Goal: Task Accomplishment & Management: Manage account settings

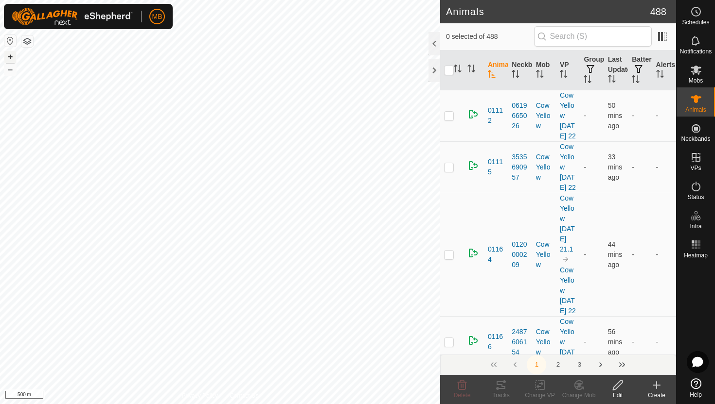
click at [10, 56] on button "+" at bounding box center [10, 57] width 12 height 12
click at [435, 41] on div at bounding box center [434, 43] width 12 height 23
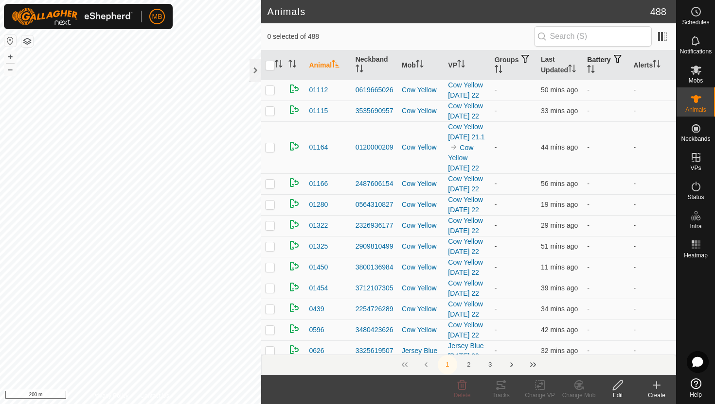
click at [595, 70] on icon "Activate to sort" at bounding box center [591, 69] width 8 height 8
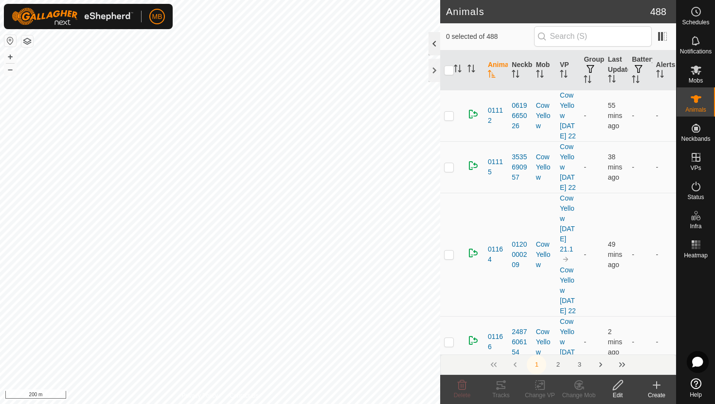
click at [434, 45] on div at bounding box center [434, 43] width 12 height 23
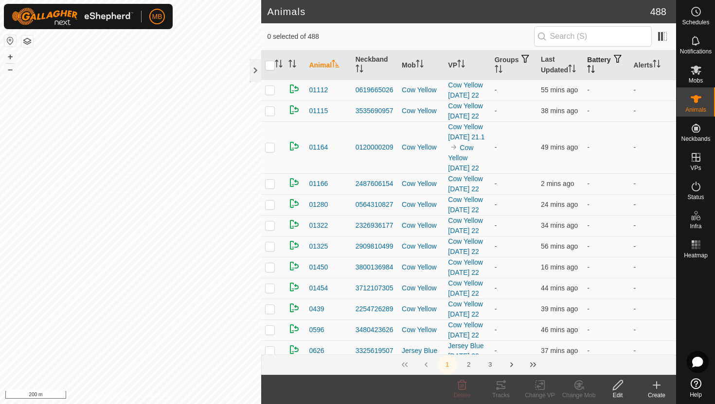
click at [594, 67] on icon "Activate to sort" at bounding box center [593, 69] width 1 height 8
click at [595, 67] on icon "Activate to sort" at bounding box center [591, 69] width 8 height 8
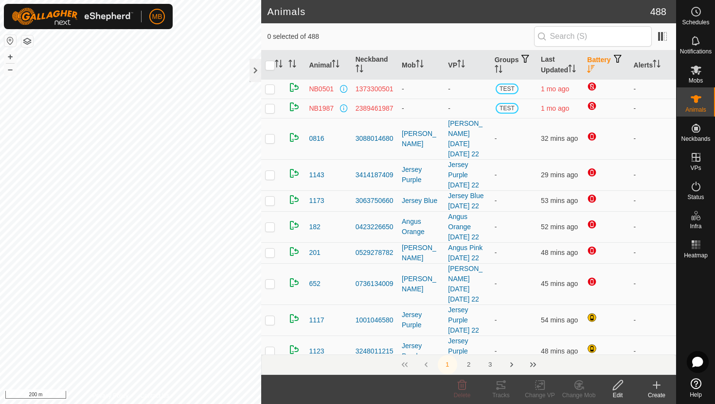
scroll to position [32, 0]
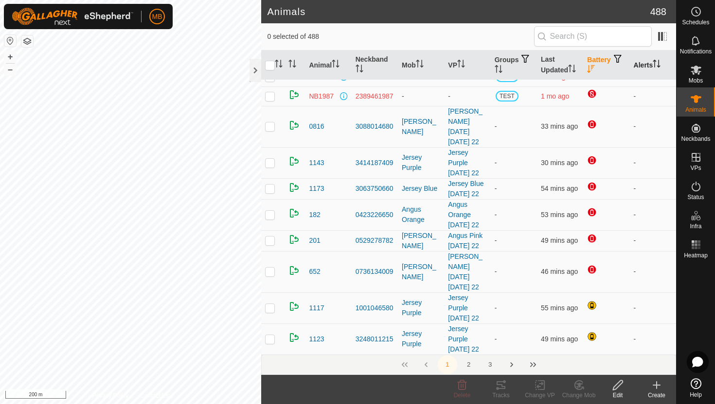
click at [656, 61] on icon "Activate to sort" at bounding box center [656, 64] width 8 height 8
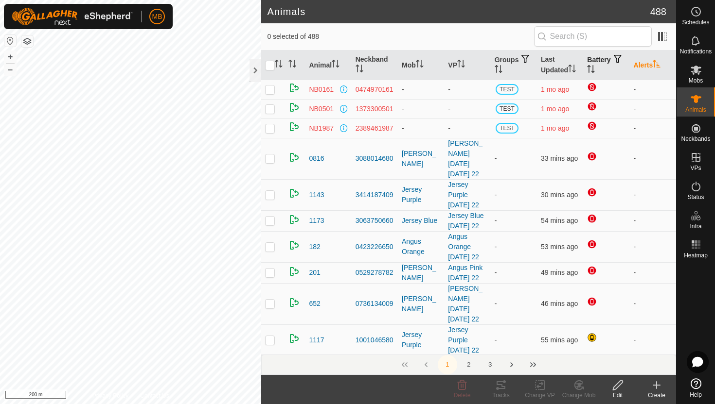
click at [656, 61] on icon "Activate to sort" at bounding box center [656, 64] width 7 height 8
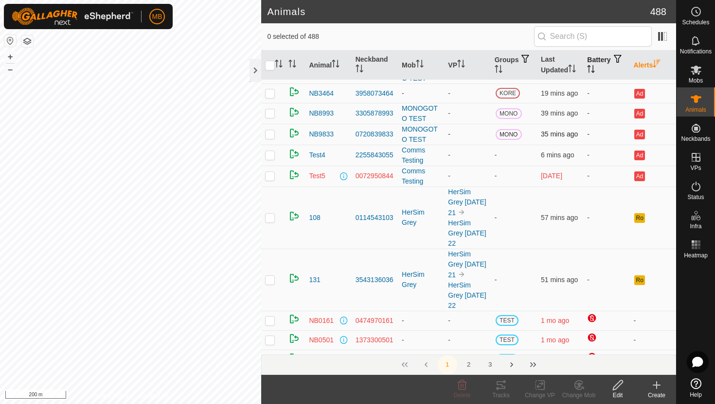
scroll to position [42, 0]
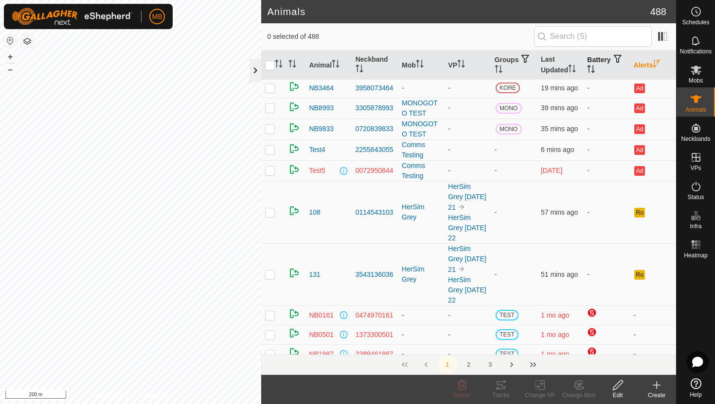
click at [251, 70] on div at bounding box center [255, 70] width 12 height 23
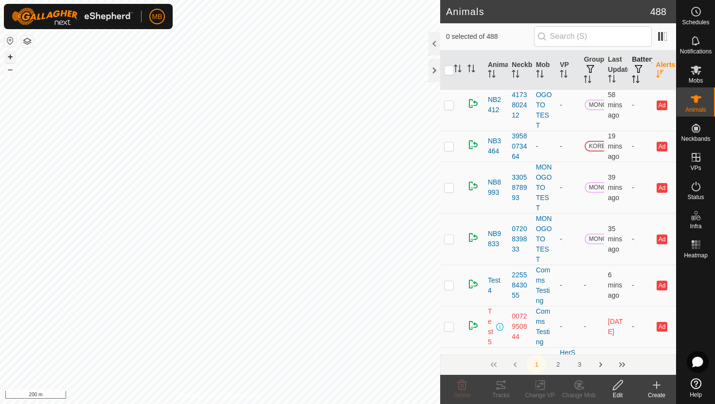
click at [10, 58] on button "+" at bounding box center [10, 57] width 12 height 12
click at [7, 70] on button "–" at bounding box center [10, 70] width 12 height 12
click at [696, 188] on icon at bounding box center [696, 187] width 12 height 12
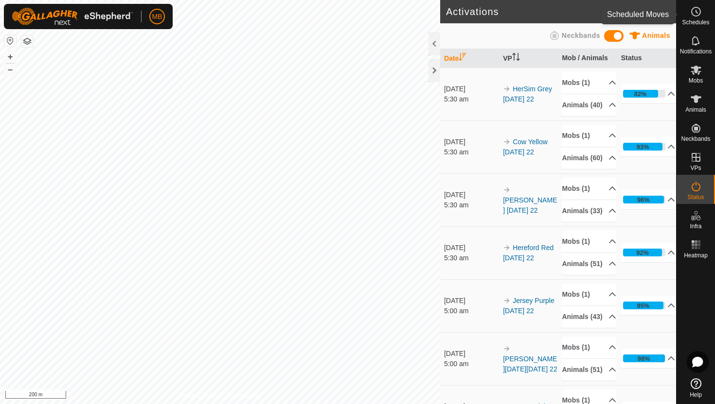
click at [696, 11] on icon at bounding box center [696, 11] width 1 height 3
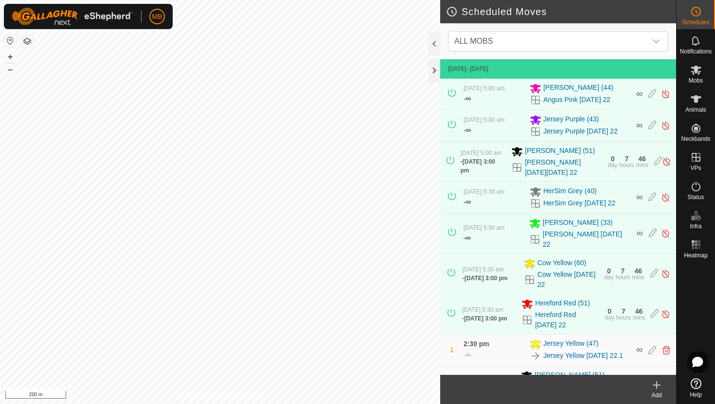
scroll to position [193, 0]
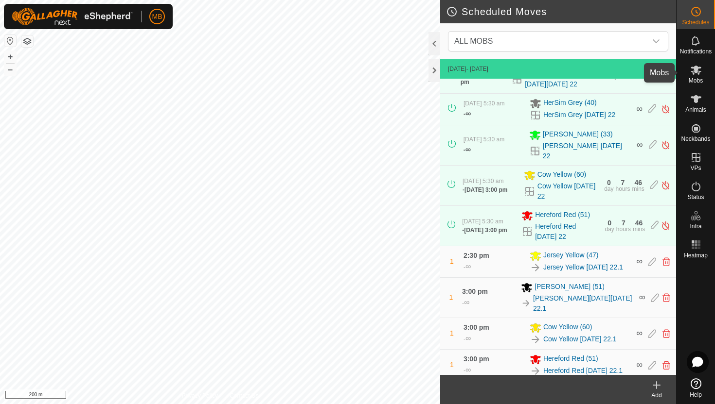
click at [695, 73] on icon at bounding box center [695, 70] width 11 height 9
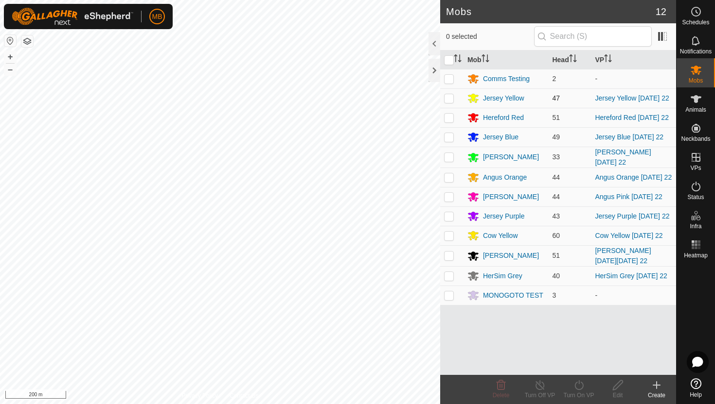
click at [450, 100] on p-checkbox at bounding box center [449, 98] width 10 height 8
checkbox input "true"
click at [580, 385] on icon at bounding box center [579, 386] width 12 height 12
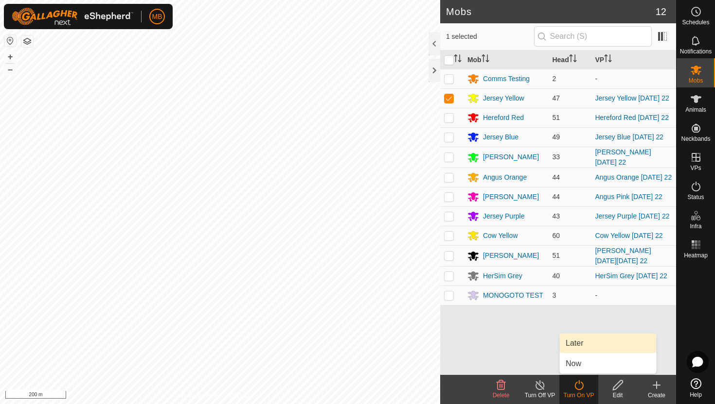
click at [579, 348] on link "Later" at bounding box center [608, 343] width 96 height 19
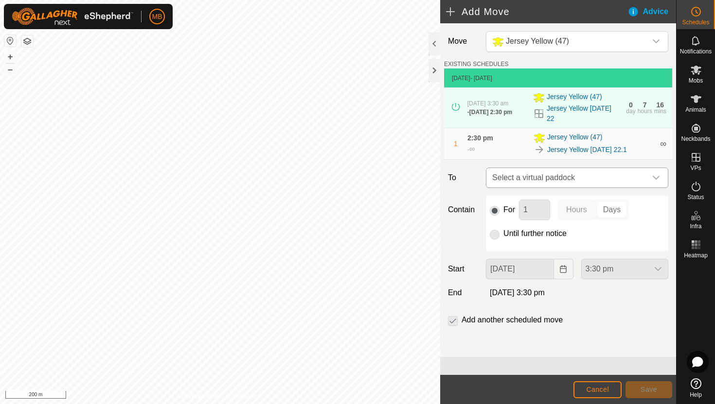
click at [658, 174] on icon "dropdown trigger" at bounding box center [656, 178] width 8 height 8
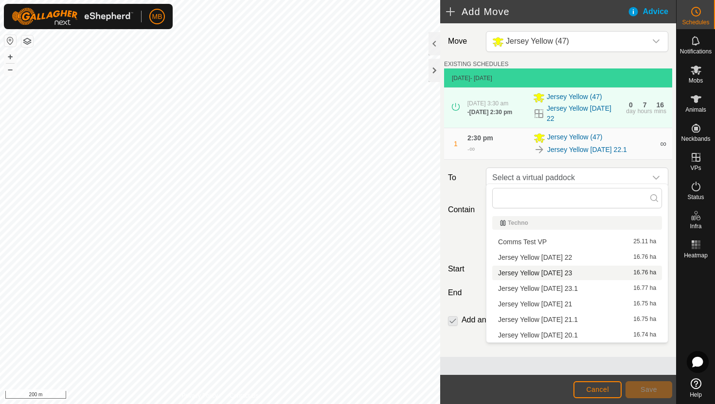
click at [570, 274] on li "Jersey Yellow Saturday 23 16.76 ha" at bounding box center [577, 273] width 170 height 15
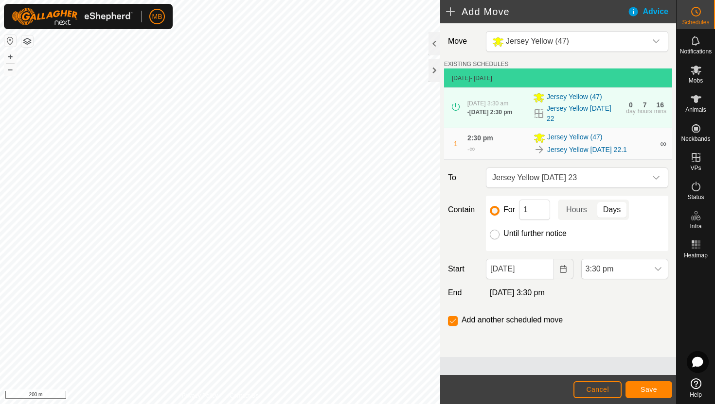
click at [494, 230] on input "Until further notice" at bounding box center [495, 235] width 10 height 10
radio input "true"
checkbox input "false"
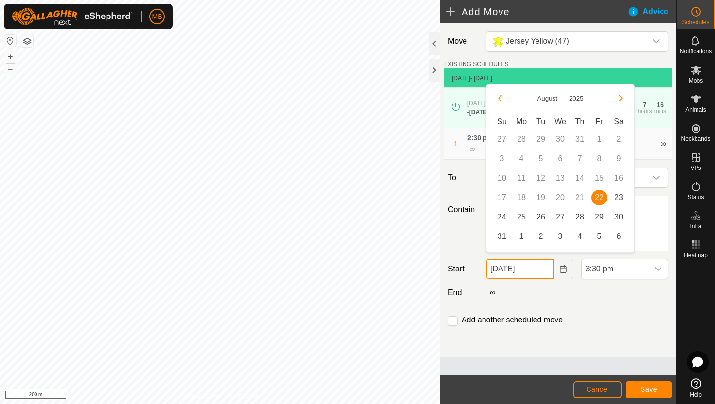
click at [544, 264] on input "22 Aug, 2025" at bounding box center [520, 269] width 68 height 20
click at [618, 198] on span "23" at bounding box center [619, 198] width 16 height 16
type input "23 Aug, 2025"
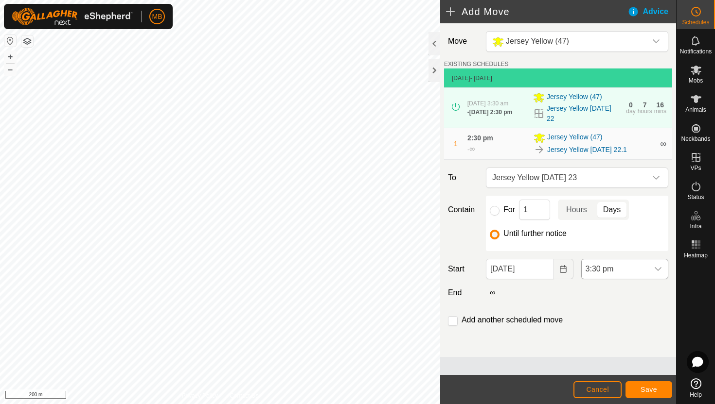
click at [633, 264] on span "3:30 pm" at bounding box center [614, 269] width 67 height 19
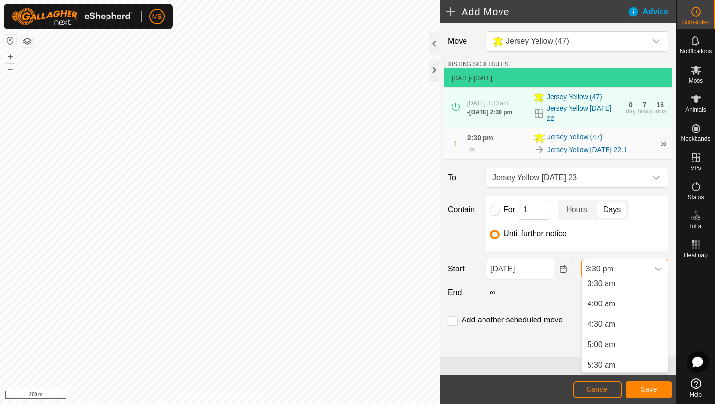
scroll to position [141, 0]
click at [634, 290] on li "3:30 am" at bounding box center [624, 287] width 86 height 19
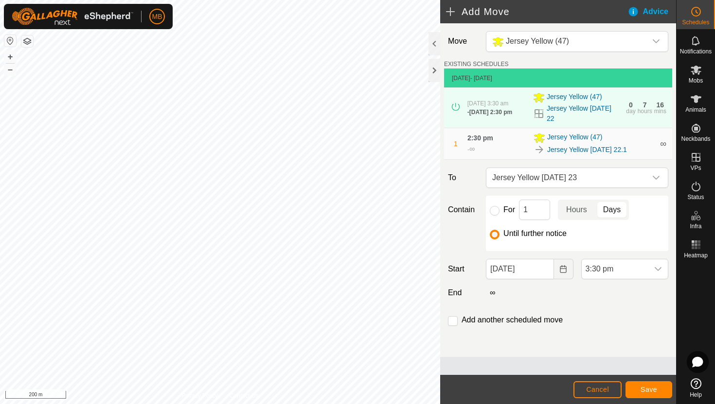
scroll to position [555, 0]
click at [451, 317] on input "checkbox" at bounding box center [453, 321] width 10 height 10
checkbox input "true"
click at [640, 386] on span "Save" at bounding box center [648, 390] width 17 height 8
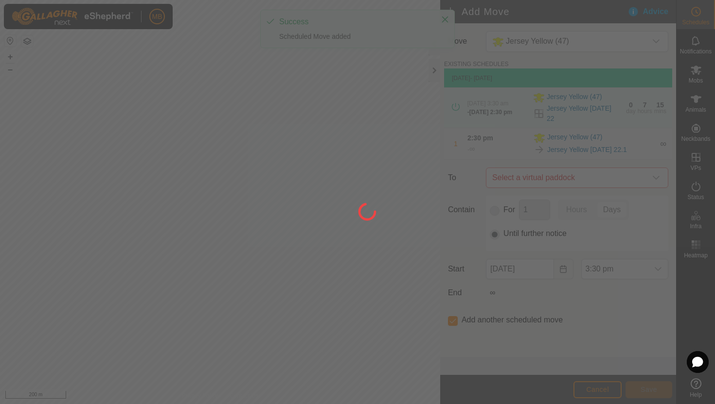
type input "23 Aug, 2025"
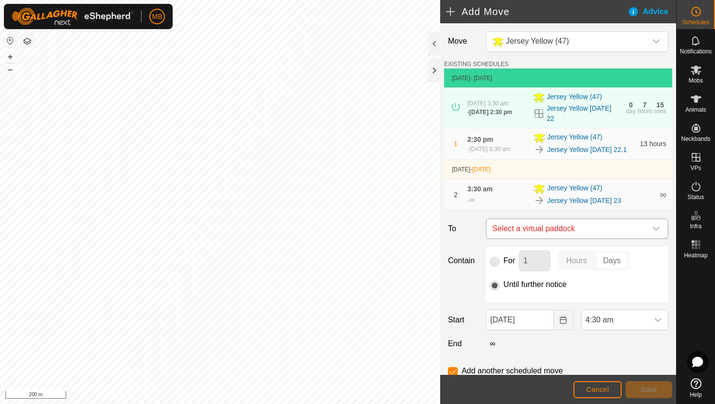
click at [657, 228] on icon "dropdown trigger" at bounding box center [655, 229] width 7 height 4
click at [650, 227] on div "dropdown trigger" at bounding box center [655, 228] width 19 height 19
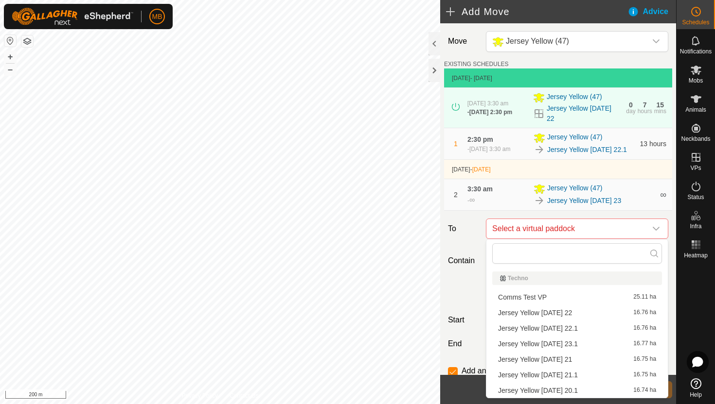
click at [581, 344] on li "Jersey Yellow Saturday 23.1 16.77 ha" at bounding box center [577, 344] width 170 height 15
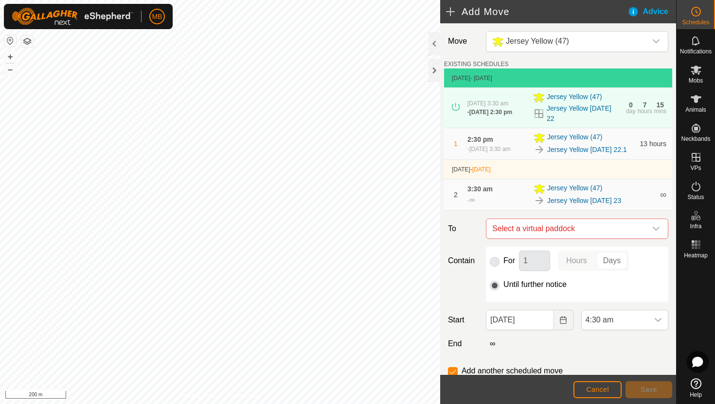
checkbox input "false"
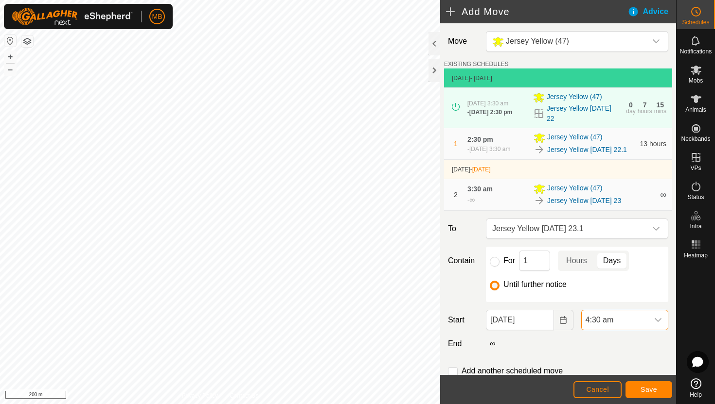
click at [640, 320] on span "4:30 am" at bounding box center [614, 320] width 67 height 19
click at [639, 257] on li "2:30 pm" at bounding box center [624, 251] width 86 height 19
click at [650, 389] on span "Save" at bounding box center [648, 390] width 17 height 8
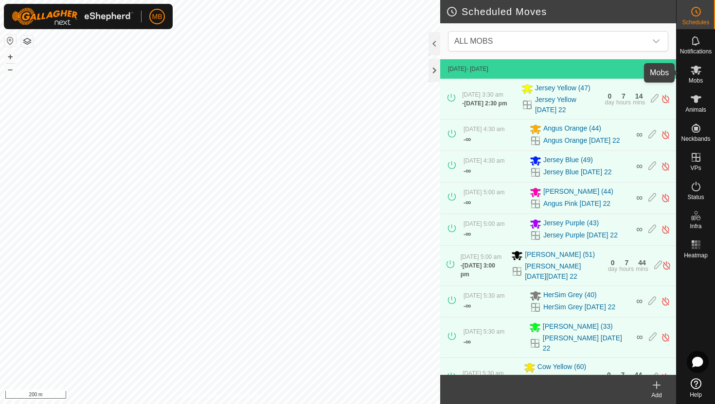
click at [694, 72] on icon at bounding box center [695, 70] width 11 height 9
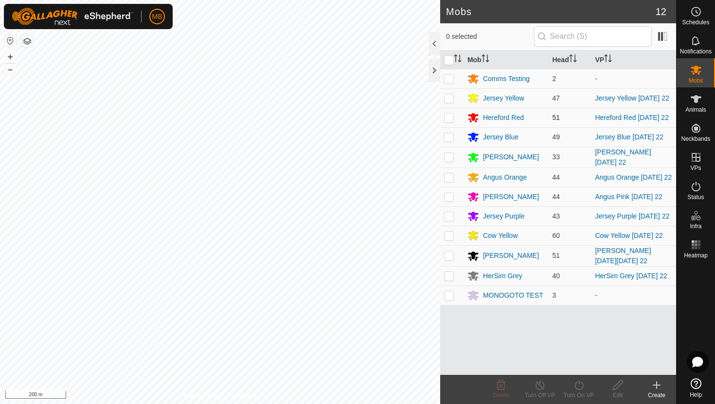
click at [450, 117] on p-checkbox at bounding box center [449, 118] width 10 height 8
checkbox input "true"
click at [577, 381] on icon at bounding box center [579, 386] width 12 height 12
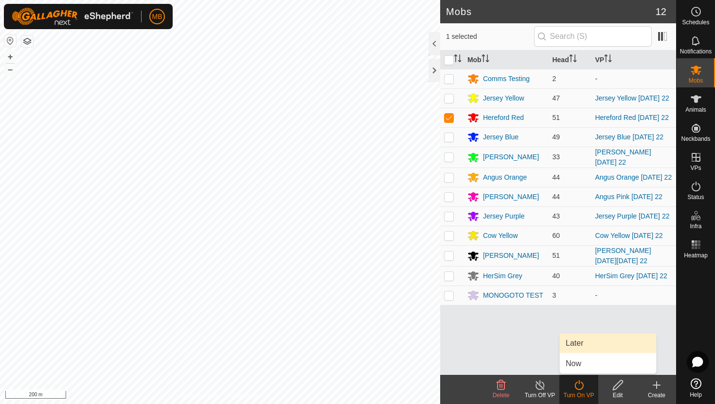
click at [580, 348] on link "Later" at bounding box center [608, 343] width 96 height 19
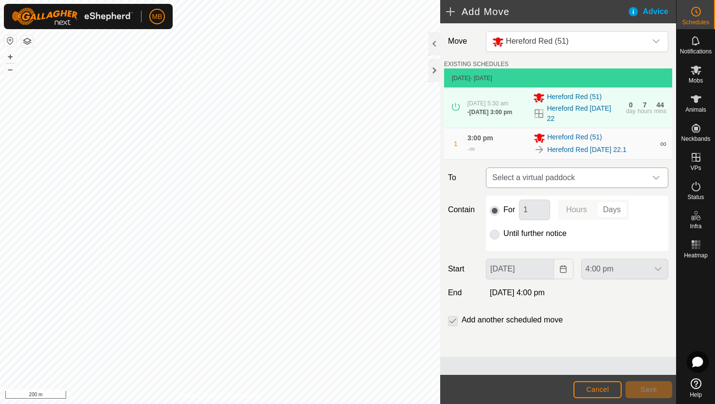
click at [656, 174] on icon "dropdown trigger" at bounding box center [656, 178] width 8 height 8
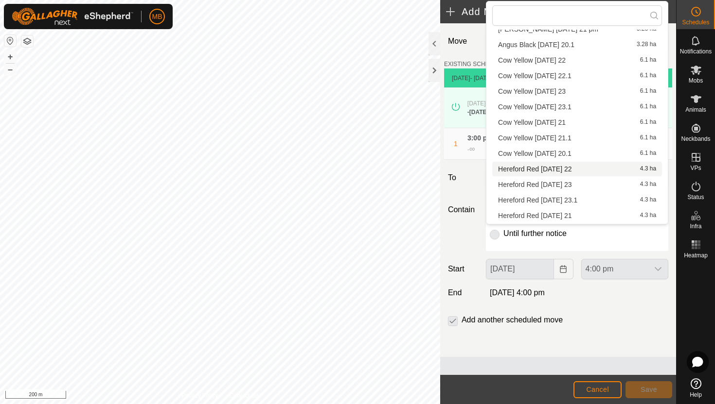
scroll to position [116, 0]
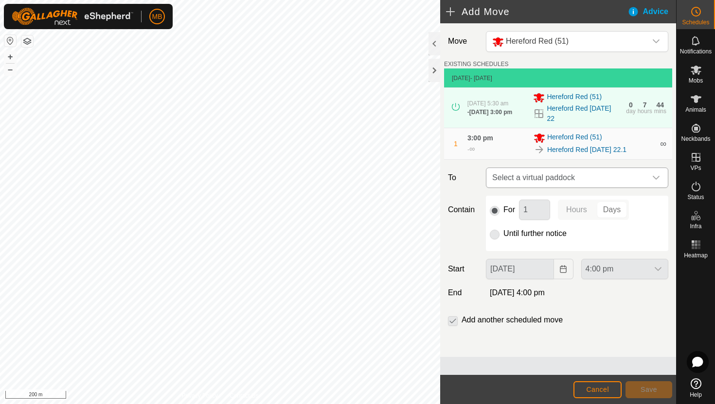
click at [655, 174] on icon "dropdown trigger" at bounding box center [656, 178] width 8 height 8
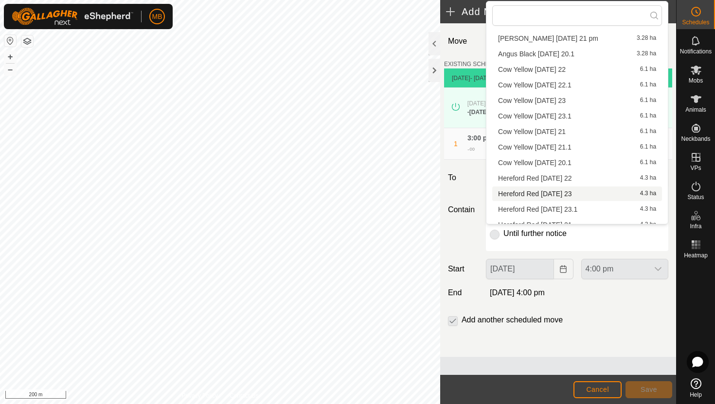
scroll to position [99, 0]
click at [564, 193] on li "Hereford Red Saturday 23 4.3 ha" at bounding box center [577, 193] width 170 height 15
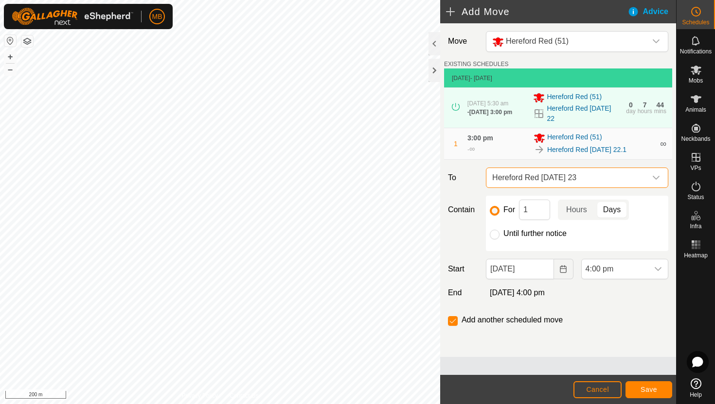
click at [527, 230] on label "Until further notice" at bounding box center [534, 234] width 63 height 8
click at [499, 230] on input "Until further notice" at bounding box center [495, 235] width 10 height 10
radio input "true"
checkbox input "false"
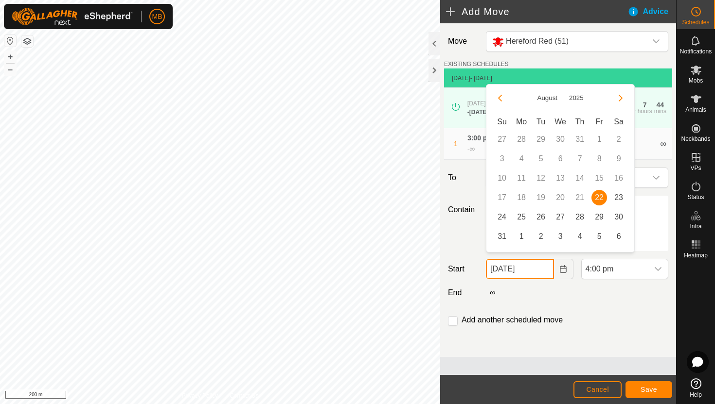
click at [539, 263] on input "22 Aug, 2025" at bounding box center [520, 269] width 68 height 20
click at [619, 200] on span "23" at bounding box center [619, 198] width 16 height 16
type input "23 Aug, 2025"
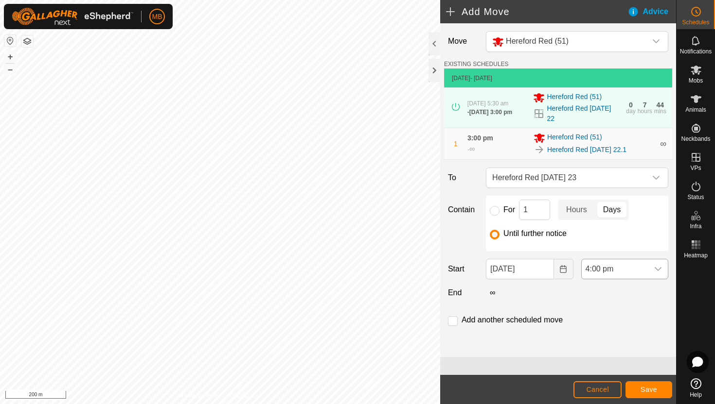
click at [646, 262] on span "4:00 pm" at bounding box center [614, 269] width 67 height 19
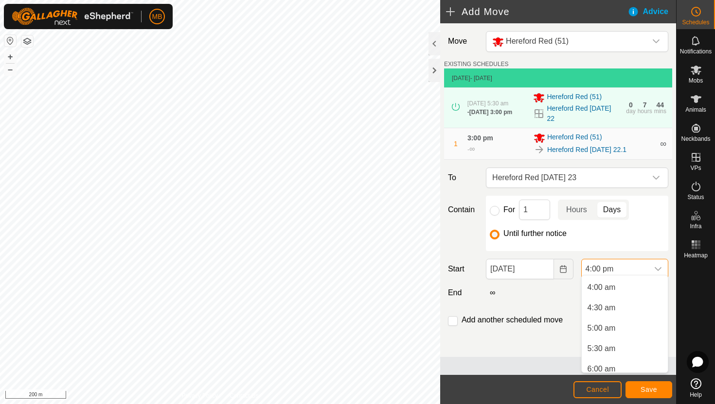
scroll to position [163, 0]
click at [632, 347] on li "5:30 am" at bounding box center [624, 346] width 86 height 19
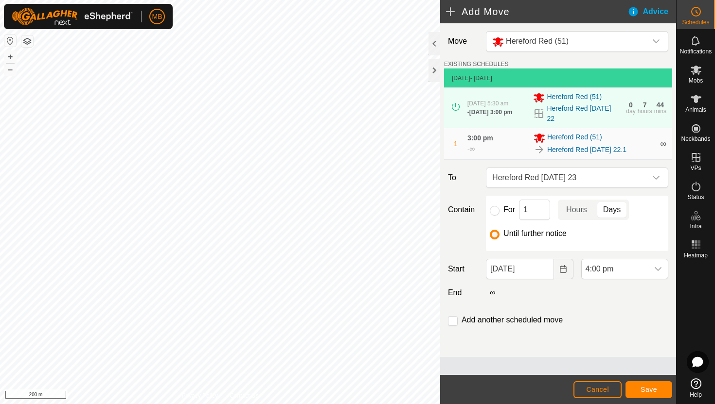
scroll to position [576, 0]
click at [453, 317] on input "checkbox" at bounding box center [453, 321] width 10 height 10
checkbox input "true"
click at [647, 392] on span "Save" at bounding box center [648, 390] width 17 height 8
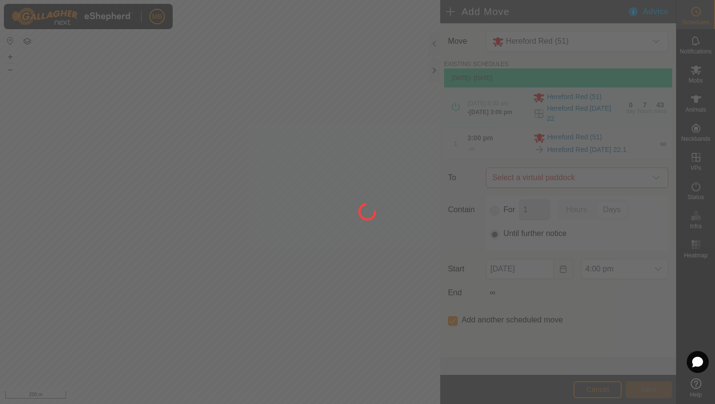
type input "23 Aug, 2025"
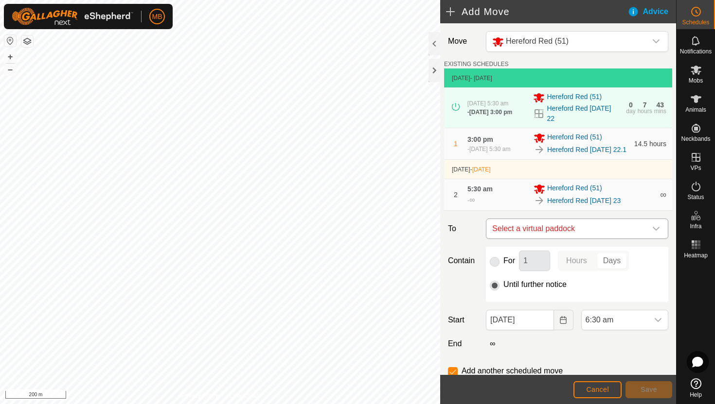
click at [659, 230] on icon "dropdown trigger" at bounding box center [656, 229] width 8 height 8
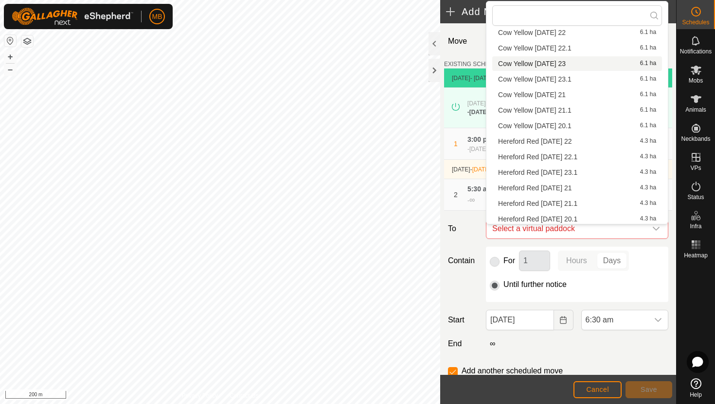
scroll to position [138, 0]
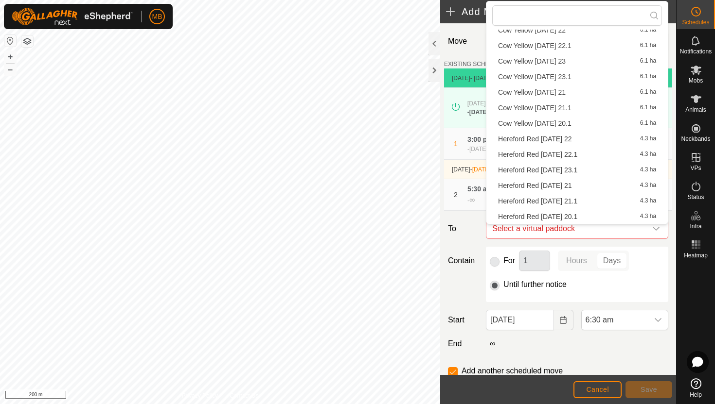
click at [598, 172] on li "Hereford Red Saturday 23.1 4.3 ha" at bounding box center [577, 170] width 170 height 15
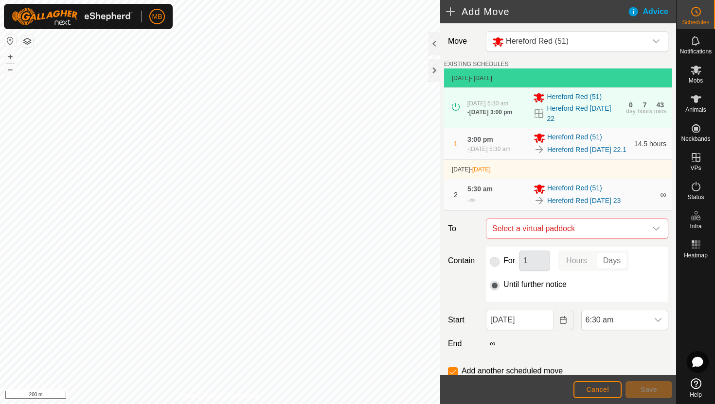
checkbox input "false"
click at [633, 319] on span "6:30 am" at bounding box center [614, 320] width 67 height 19
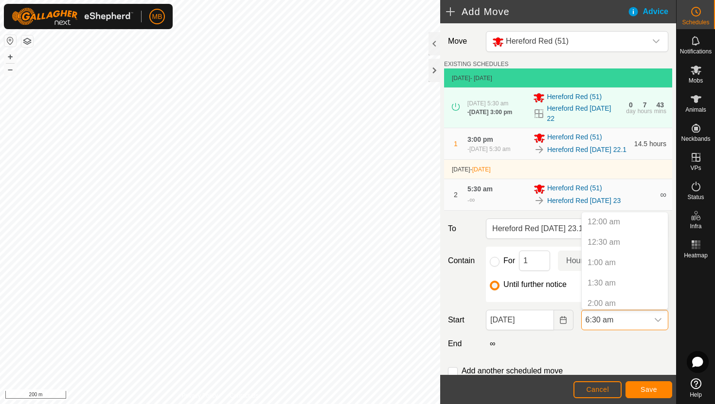
scroll to position [188, 0]
click at [637, 287] on li "3:00 pm" at bounding box center [624, 285] width 86 height 19
click at [650, 385] on button "Save" at bounding box center [648, 390] width 47 height 17
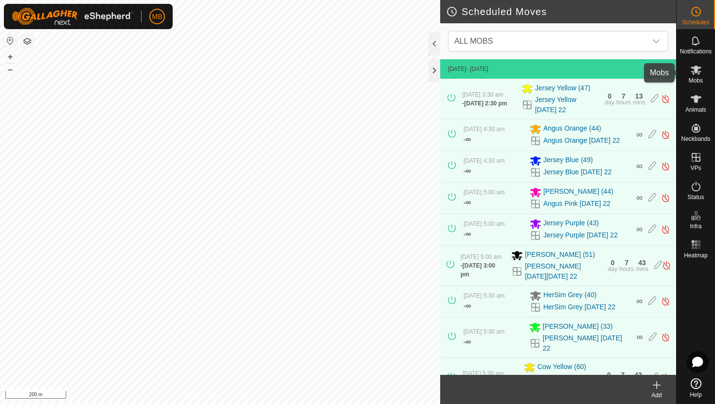
click at [697, 73] on icon at bounding box center [696, 70] width 12 height 12
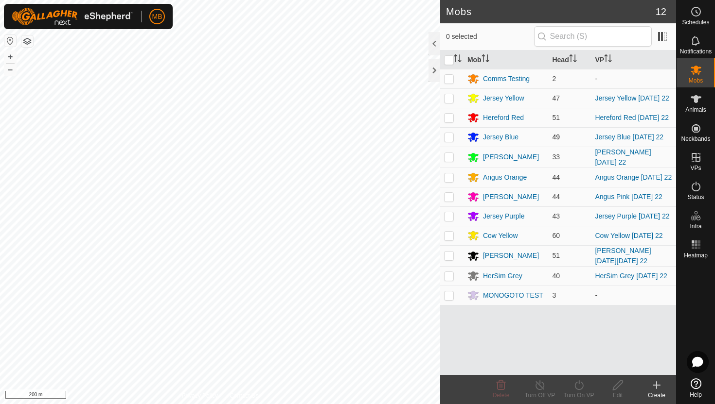
click at [450, 137] on p-checkbox at bounding box center [449, 137] width 10 height 8
checkbox input "true"
click at [579, 387] on icon at bounding box center [579, 386] width 12 height 12
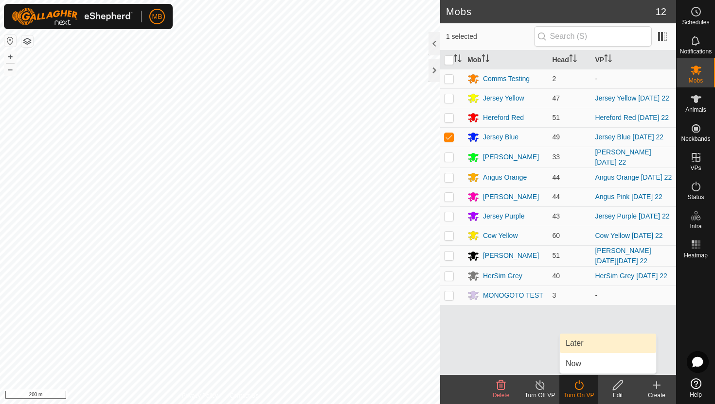
click at [582, 346] on link "Later" at bounding box center [608, 343] width 96 height 19
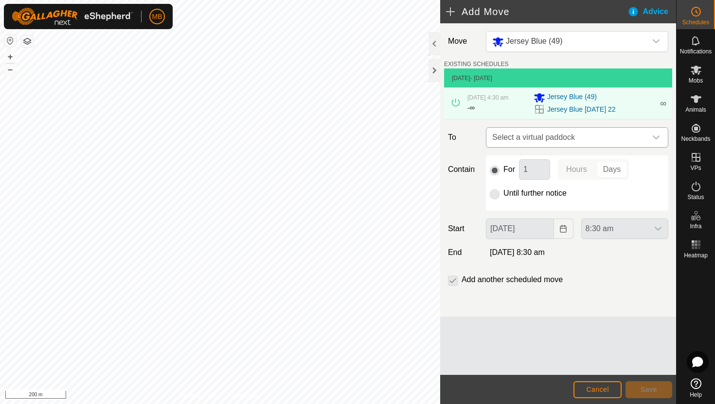
click at [655, 141] on icon "dropdown trigger" at bounding box center [656, 138] width 8 height 8
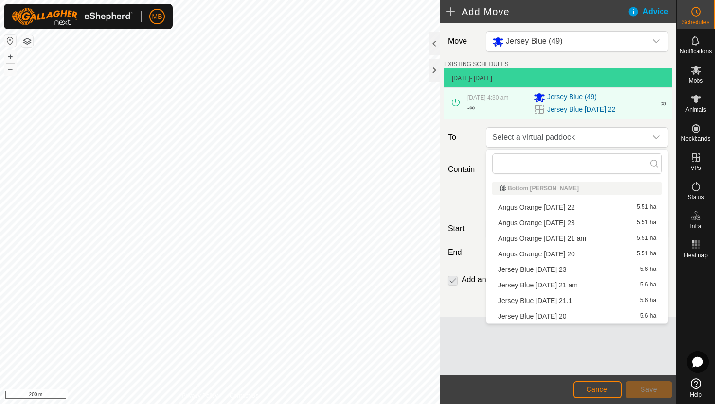
click at [576, 271] on li "Jersey Blue Saturday 23 5.6 ha" at bounding box center [577, 270] width 170 height 15
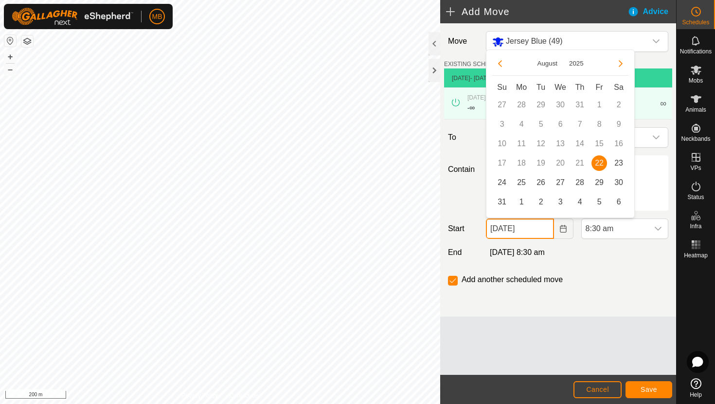
click at [541, 233] on input "22 Aug, 2025" at bounding box center [520, 229] width 68 height 20
click at [619, 161] on span "23" at bounding box center [619, 164] width 16 height 16
type input "23 Aug, 2025"
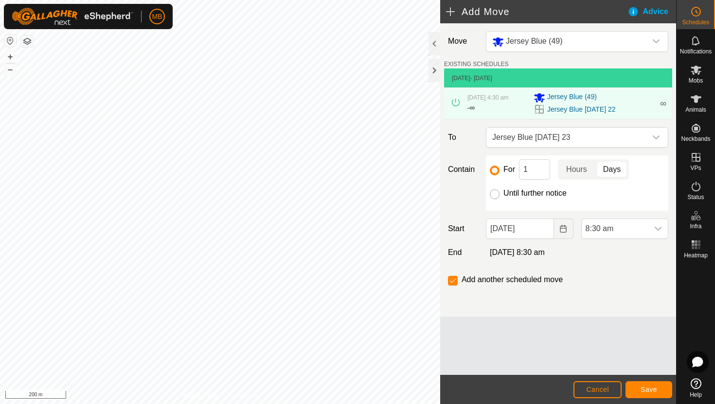
click at [495, 195] on input "Until further notice" at bounding box center [495, 195] width 10 height 10
radio input "true"
checkbox input "false"
click at [637, 229] on span "8:30 am" at bounding box center [614, 228] width 67 height 19
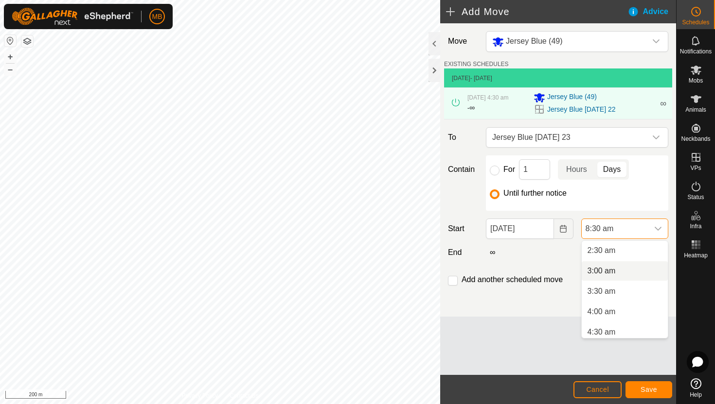
scroll to position [102, 0]
click at [621, 312] on li "4:00 am" at bounding box center [624, 312] width 86 height 19
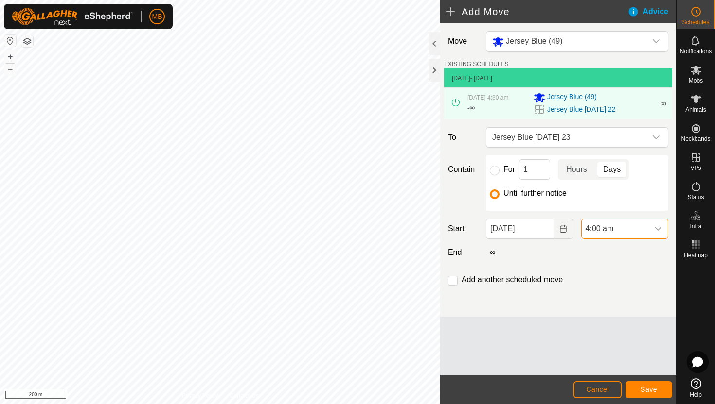
scroll to position [269, 0]
click at [651, 390] on span "Save" at bounding box center [648, 390] width 17 height 8
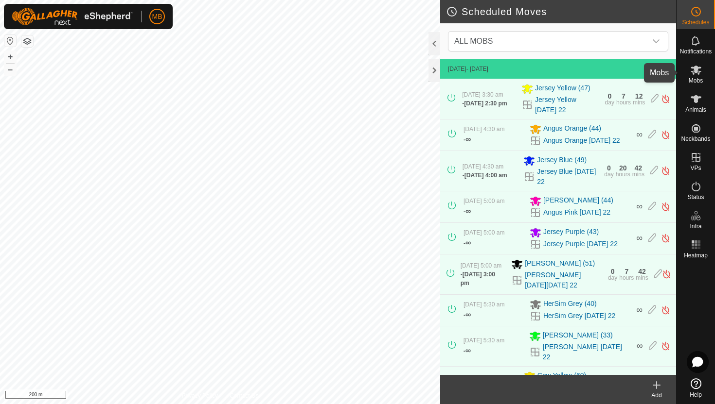
click at [694, 71] on icon at bounding box center [695, 70] width 11 height 9
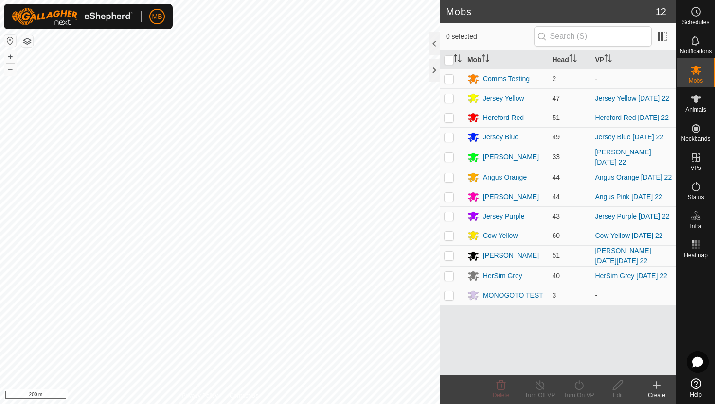
click at [449, 156] on p-checkbox at bounding box center [449, 157] width 10 height 8
checkbox input "true"
click at [579, 386] on icon at bounding box center [579, 386] width 12 height 12
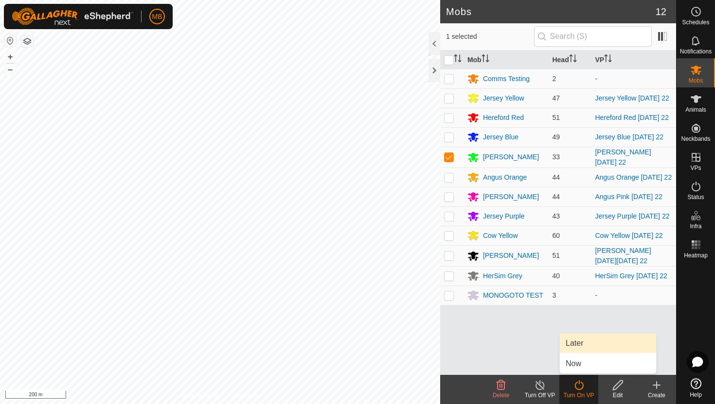
click at [584, 347] on link "Later" at bounding box center [608, 343] width 96 height 19
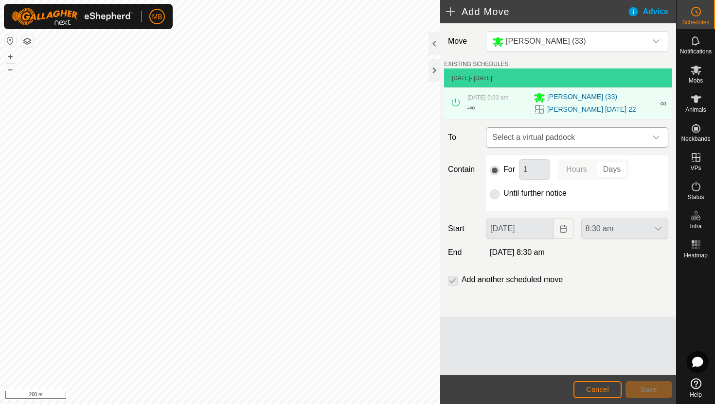
click at [653, 140] on icon "dropdown trigger" at bounding box center [656, 138] width 8 height 8
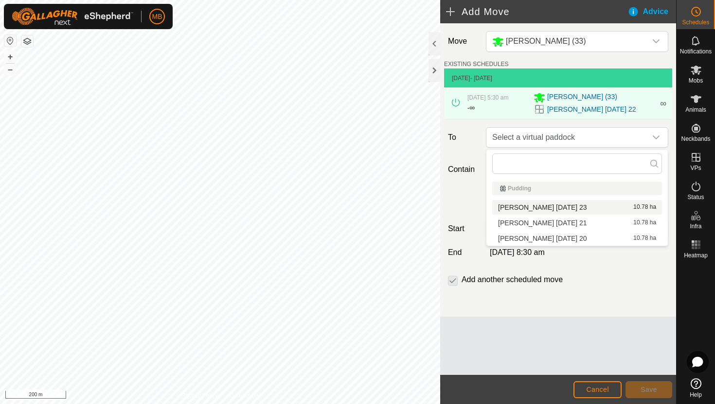
click at [573, 208] on li "Angus Green Saturday 23 10.78 ha" at bounding box center [577, 207] width 170 height 15
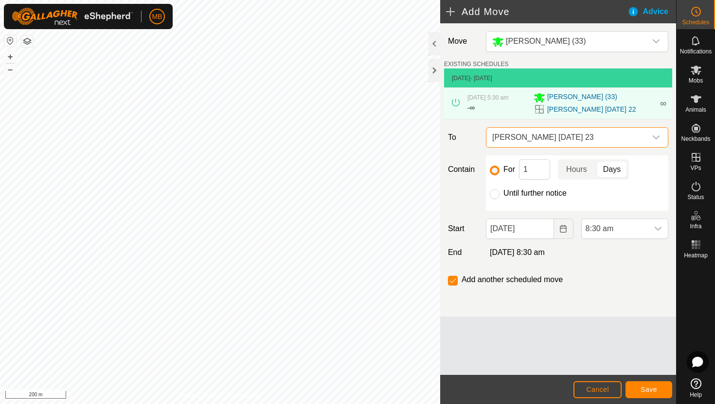
click at [529, 192] on label "Until further notice" at bounding box center [534, 194] width 63 height 8
click at [499, 192] on input "Until further notice" at bounding box center [495, 195] width 10 height 10
radio input "true"
checkbox input "false"
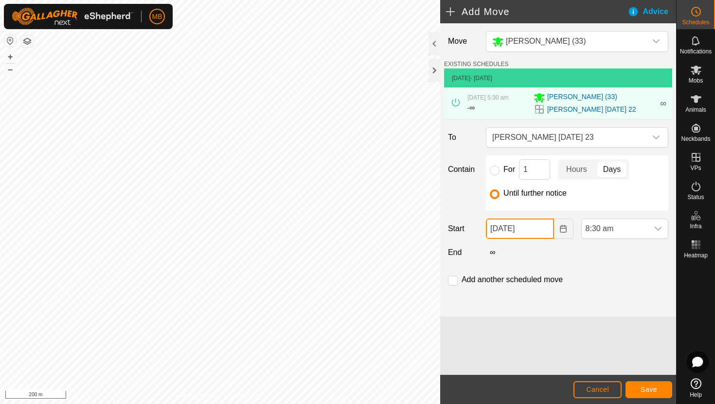
click at [541, 229] on input "22 Aug, 2025" at bounding box center [520, 229] width 68 height 20
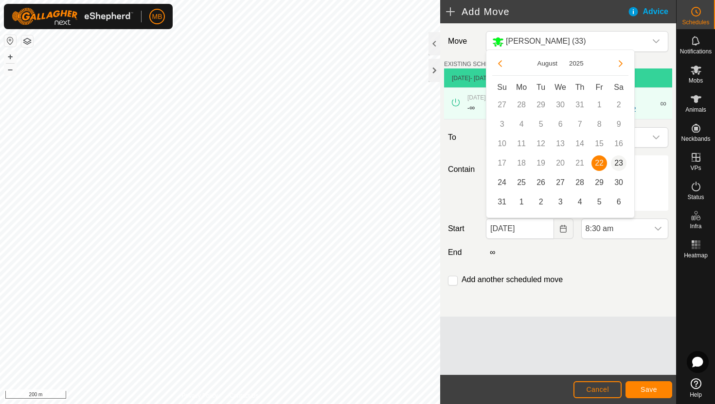
click at [616, 162] on span "23" at bounding box center [619, 164] width 16 height 16
type input "23 Aug, 2025"
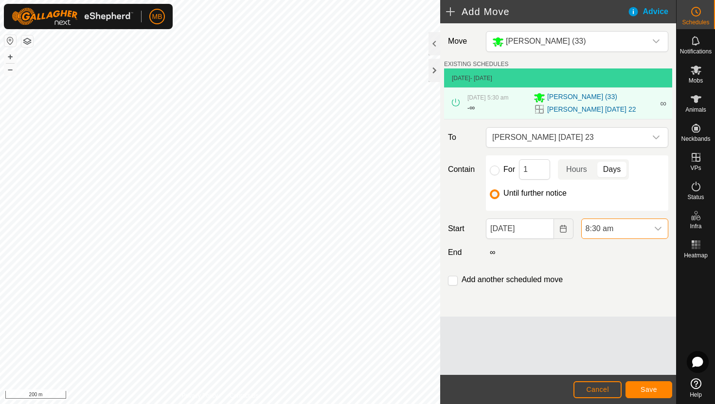
click at [639, 226] on span "8:30 am" at bounding box center [614, 228] width 67 height 19
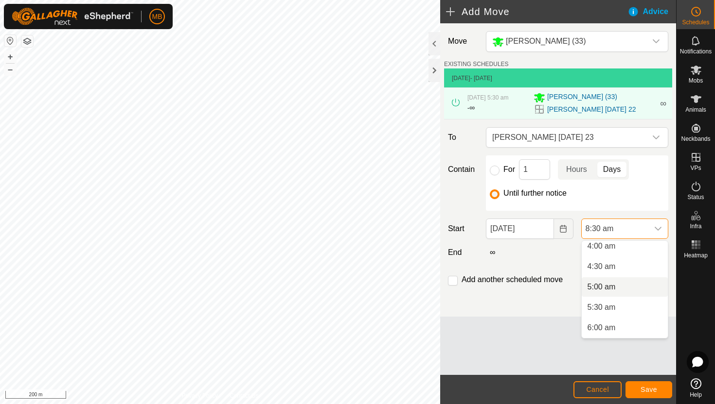
scroll to position [166, 0]
click at [629, 268] on li "4:30 am" at bounding box center [624, 268] width 86 height 19
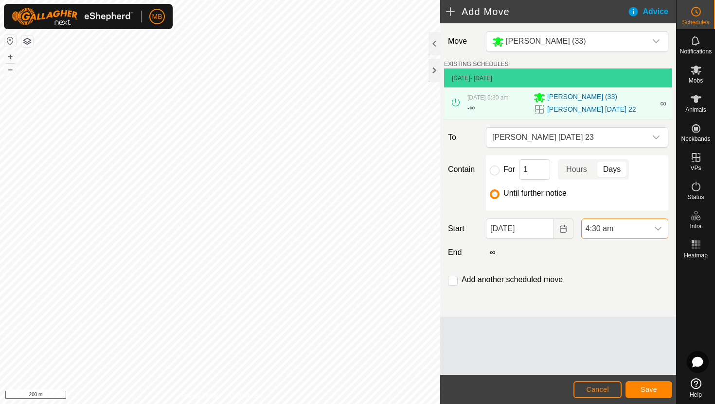
scroll to position [269, 0]
click at [639, 388] on button "Save" at bounding box center [648, 390] width 47 height 17
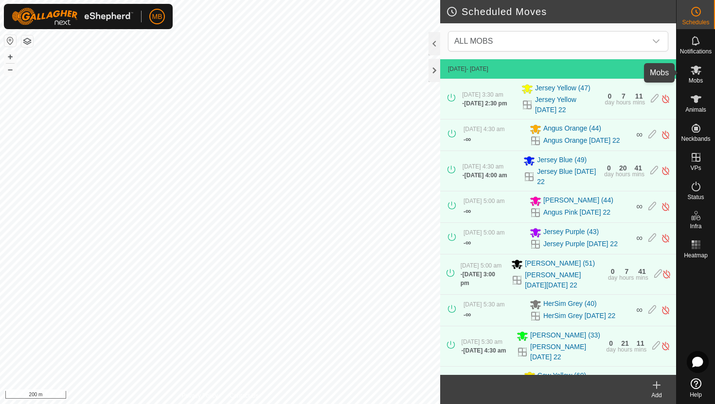
click at [695, 75] on icon at bounding box center [696, 70] width 12 height 12
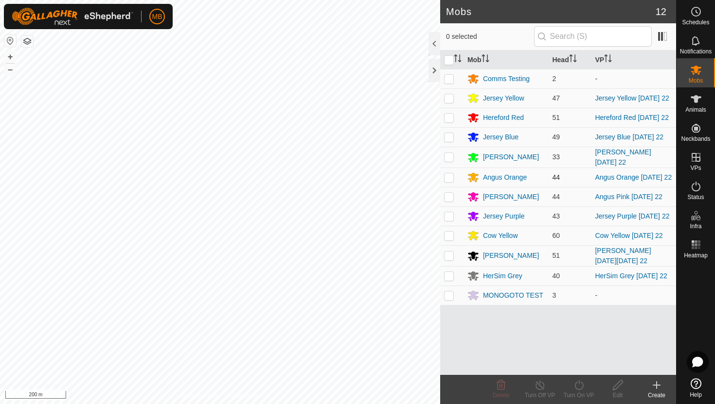
click at [449, 177] on p-checkbox at bounding box center [449, 178] width 10 height 8
checkbox input "true"
click at [579, 386] on icon at bounding box center [579, 386] width 12 height 12
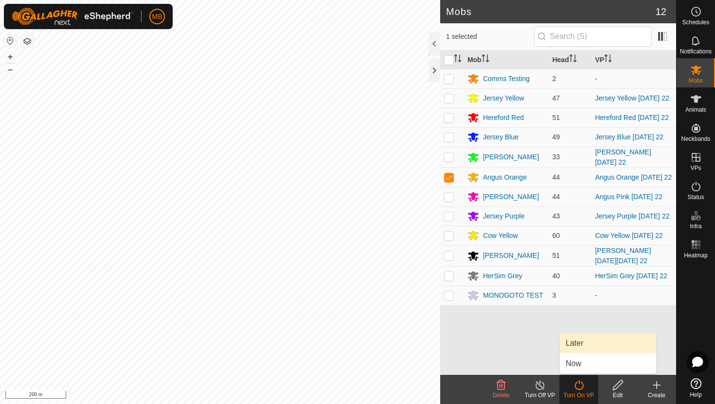
click at [585, 346] on link "Later" at bounding box center [608, 343] width 96 height 19
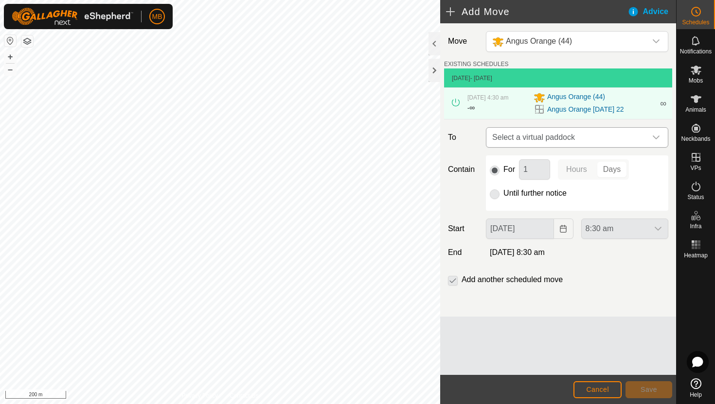
click at [657, 136] on icon "dropdown trigger" at bounding box center [656, 138] width 8 height 8
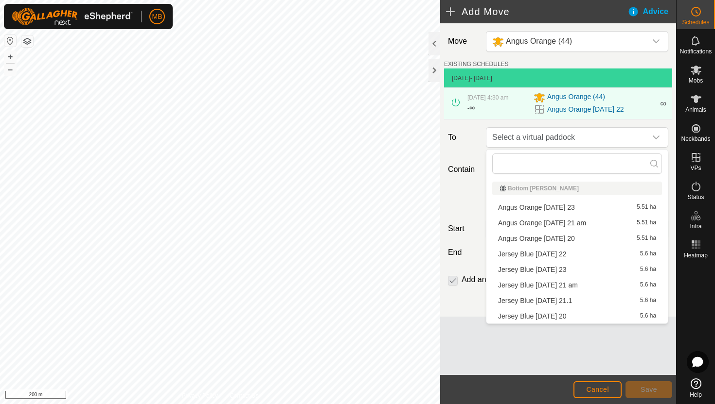
click at [578, 209] on li "Angus Orange Saturday 23 5.51 ha" at bounding box center [577, 207] width 170 height 15
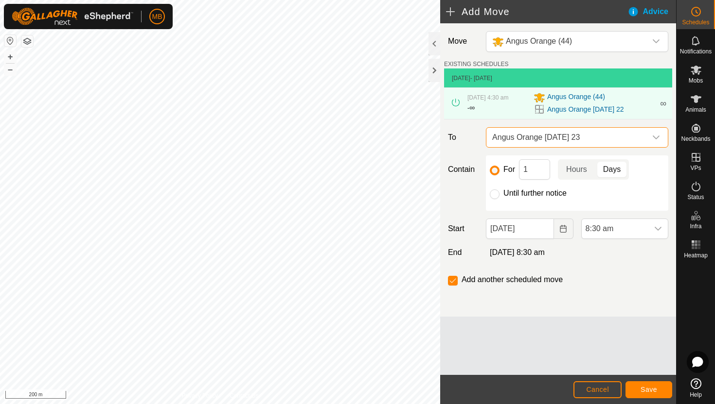
click at [532, 193] on label "Until further notice" at bounding box center [534, 194] width 63 height 8
click at [499, 193] on input "Until further notice" at bounding box center [495, 195] width 10 height 10
radio input "true"
checkbox input "false"
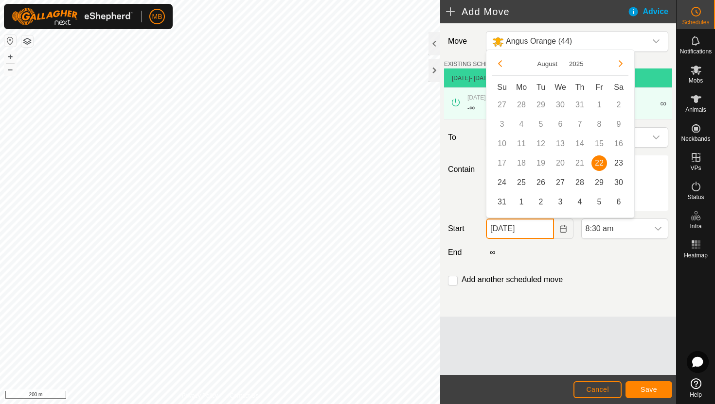
click at [544, 227] on input "22 Aug, 2025" at bounding box center [520, 229] width 68 height 20
click at [620, 158] on span "23" at bounding box center [619, 164] width 16 height 16
type input "23 Aug, 2025"
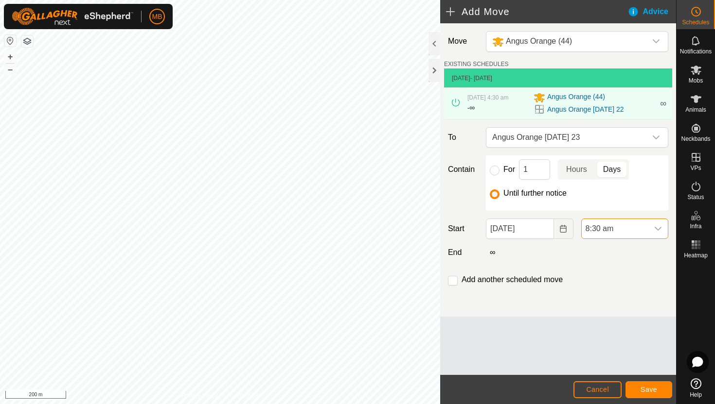
click at [644, 226] on span "8:30 am" at bounding box center [614, 228] width 67 height 19
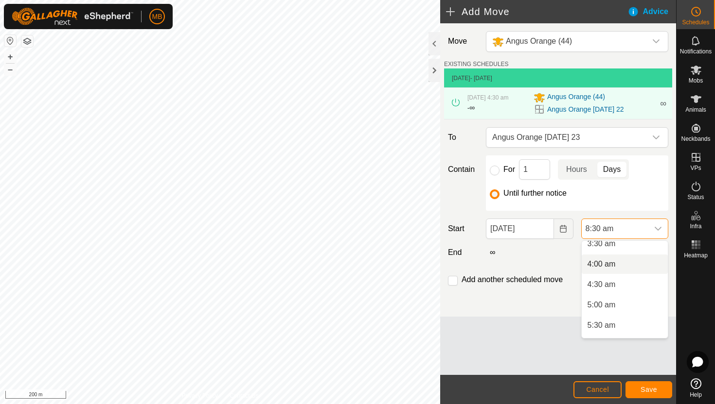
scroll to position [148, 0]
click at [636, 286] on li "4:30 am" at bounding box center [624, 286] width 86 height 19
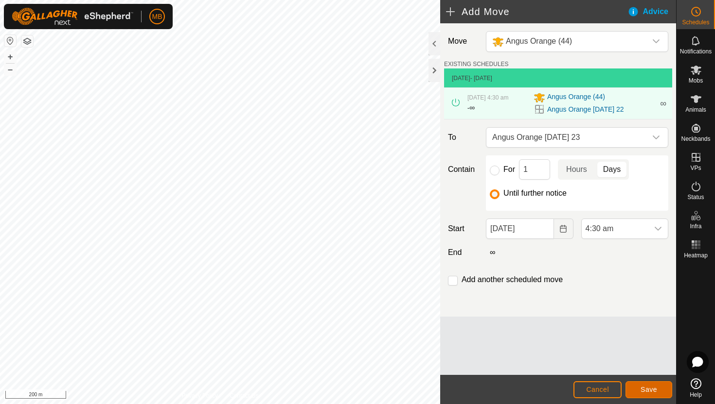
click at [650, 389] on span "Save" at bounding box center [648, 390] width 17 height 8
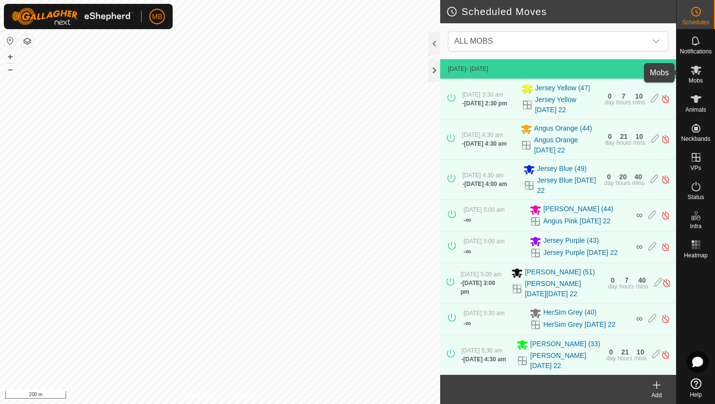
click at [695, 68] on icon at bounding box center [695, 70] width 11 height 9
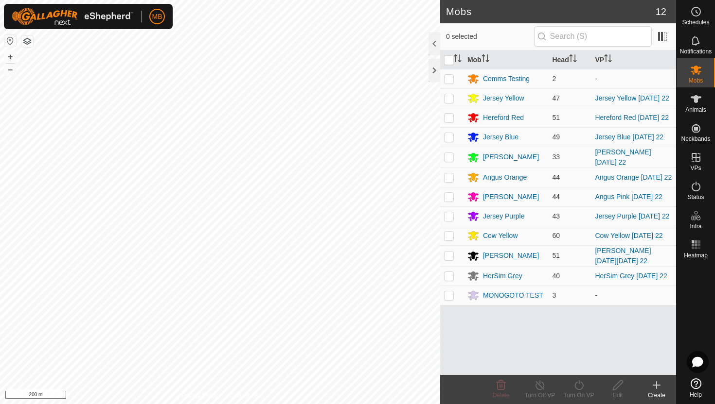
click at [451, 198] on p-checkbox at bounding box center [449, 197] width 10 height 8
checkbox input "true"
click at [576, 386] on icon at bounding box center [579, 386] width 12 height 12
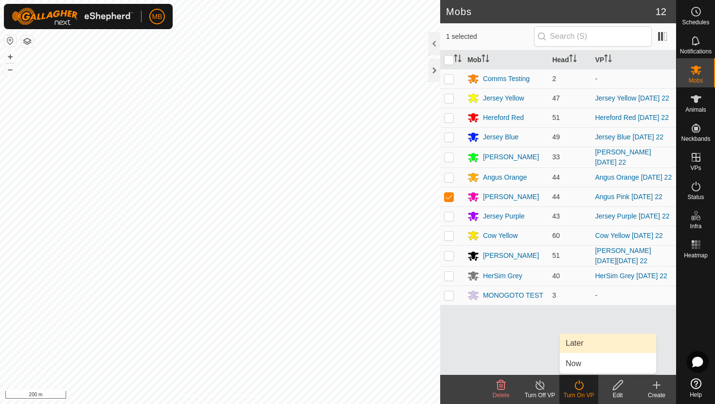
click at [588, 348] on link "Later" at bounding box center [608, 343] width 96 height 19
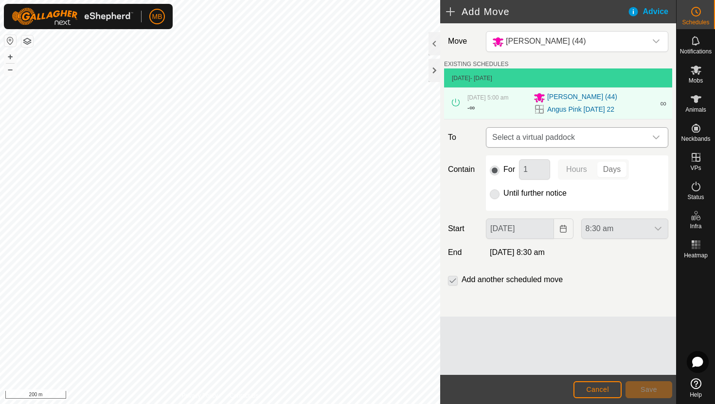
click at [656, 139] on icon "dropdown trigger" at bounding box center [655, 138] width 7 height 4
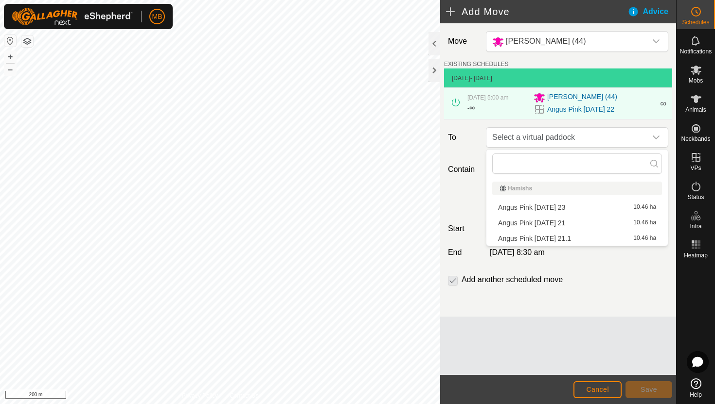
click at [561, 207] on li "Angus Pink Saturday 23 10.46 ha" at bounding box center [577, 207] width 170 height 15
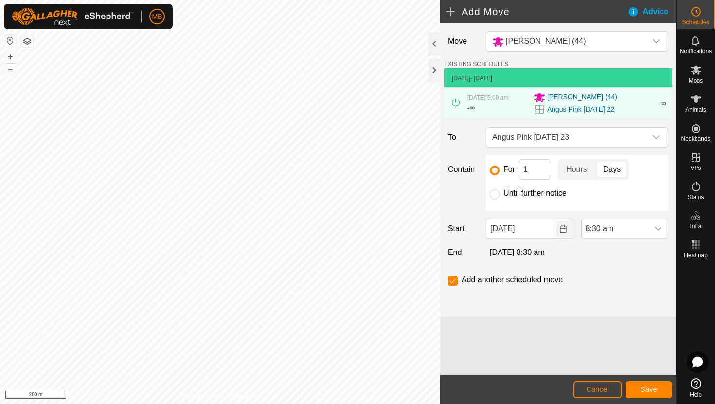
click at [516, 193] on label "Until further notice" at bounding box center [534, 194] width 63 height 8
click at [499, 193] on input "Until further notice" at bounding box center [495, 195] width 10 height 10
radio input "true"
checkbox input "false"
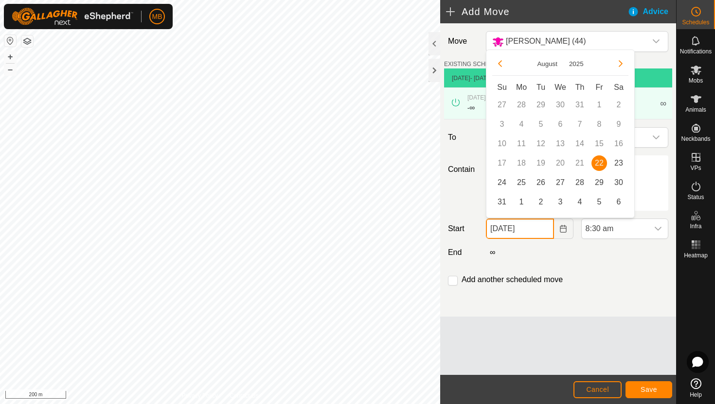
click at [541, 229] on input "22 Aug, 2025" at bounding box center [520, 229] width 68 height 20
click at [619, 160] on span "23" at bounding box center [619, 164] width 16 height 16
type input "23 Aug, 2025"
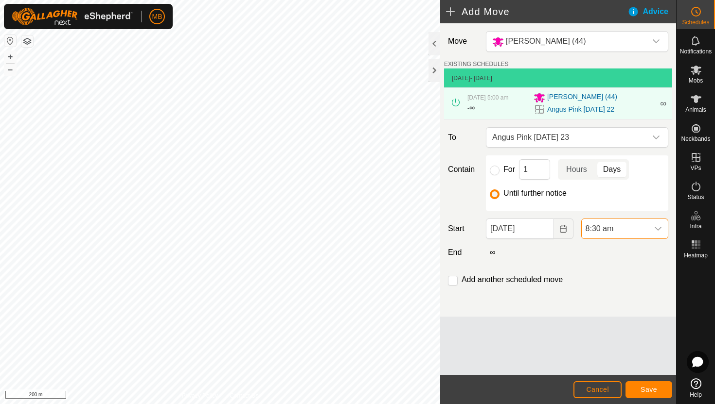
click at [642, 228] on span "8:30 am" at bounding box center [614, 228] width 67 height 19
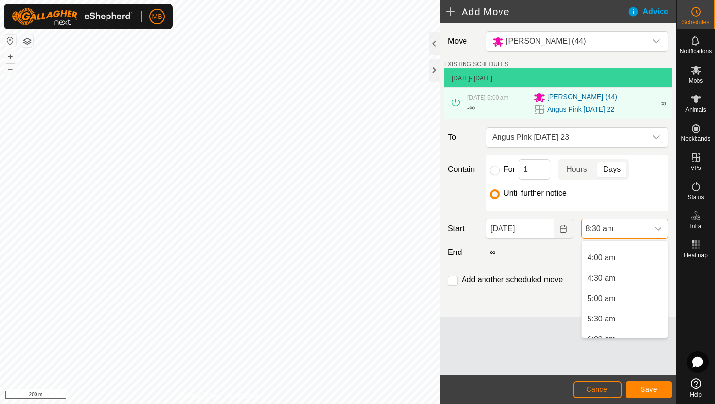
scroll to position [153, 0]
click at [630, 305] on li "5:00 am" at bounding box center [624, 302] width 86 height 19
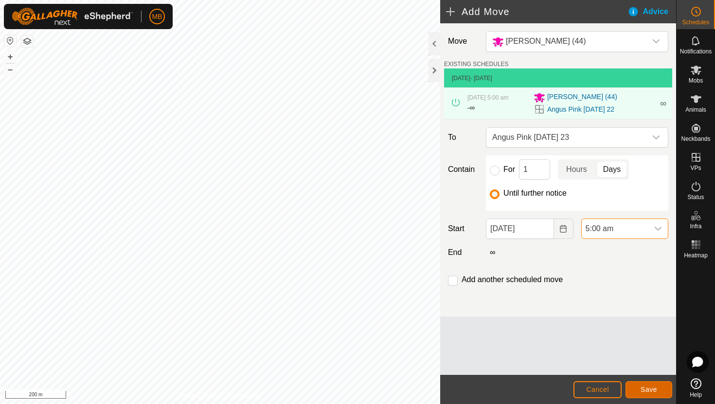
click at [645, 388] on span "Save" at bounding box center [648, 390] width 17 height 8
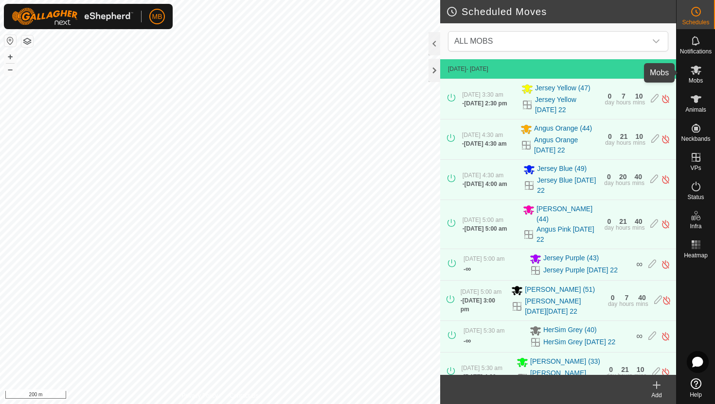
click at [695, 75] on icon at bounding box center [696, 70] width 12 height 12
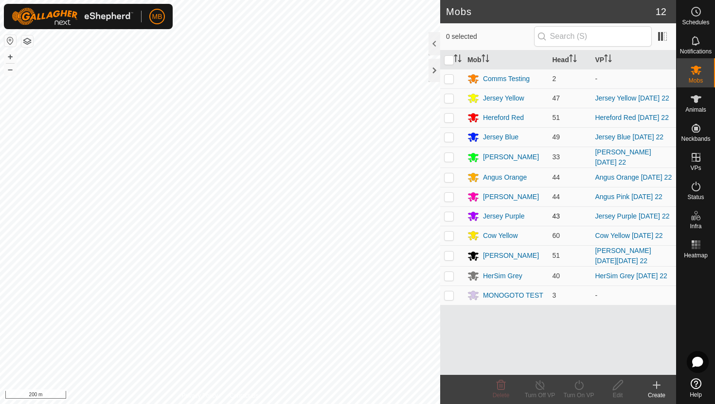
click at [447, 217] on p-checkbox at bounding box center [449, 216] width 10 height 8
checkbox input "true"
click at [580, 385] on icon at bounding box center [579, 386] width 12 height 12
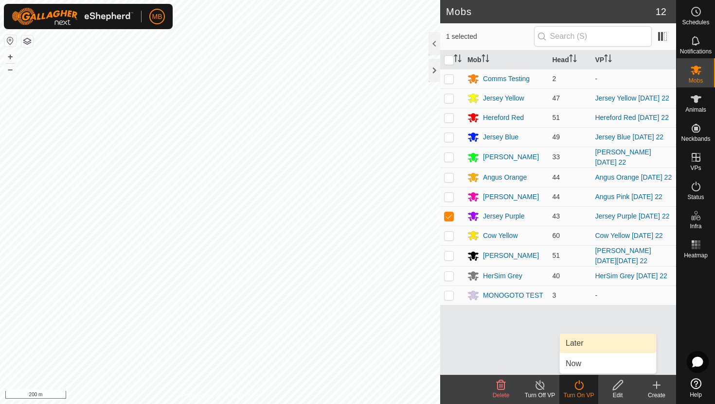
click at [585, 341] on link "Later" at bounding box center [608, 343] width 96 height 19
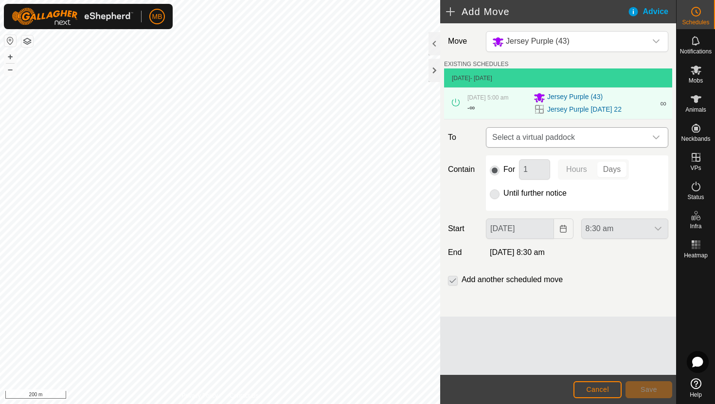
click at [655, 137] on icon "dropdown trigger" at bounding box center [656, 138] width 8 height 8
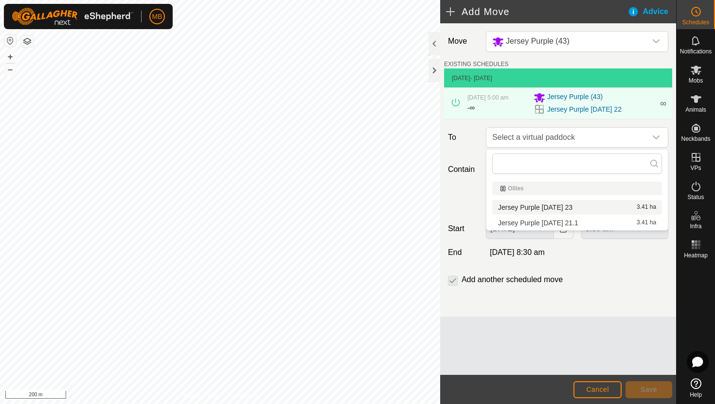
click at [560, 209] on li "Jersey Purple Saturday 23 3.41 ha" at bounding box center [577, 207] width 170 height 15
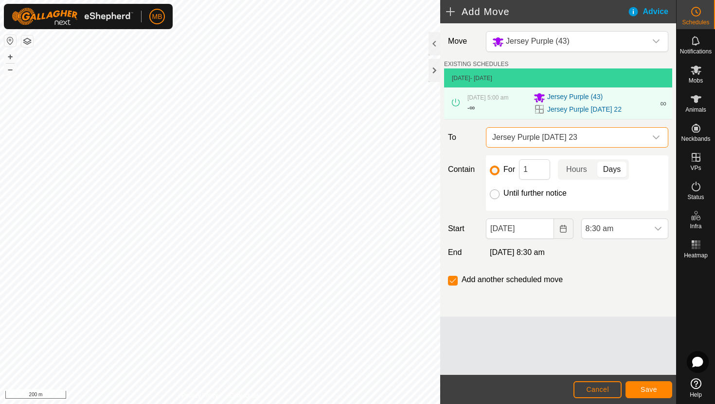
click at [493, 196] on input "Until further notice" at bounding box center [495, 195] width 10 height 10
radio input "true"
checkbox input "false"
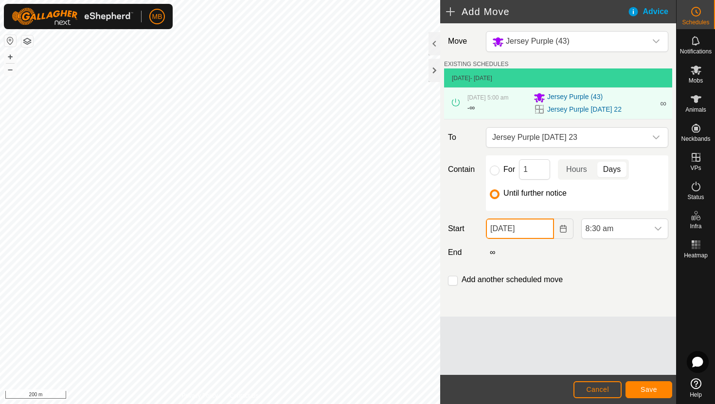
click at [544, 229] on input "22 Aug, 2025" at bounding box center [520, 229] width 68 height 20
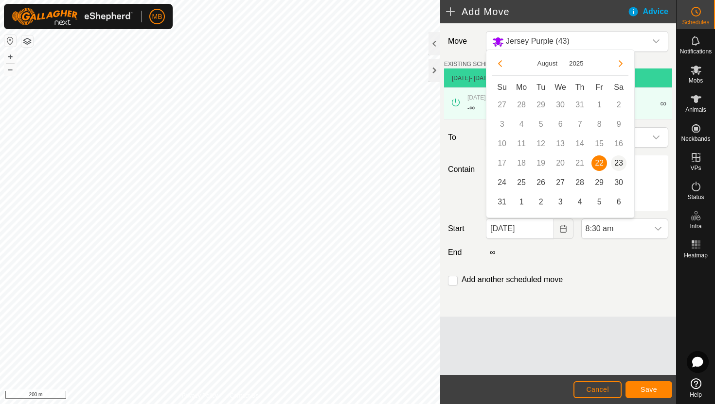
click at [616, 165] on span "23" at bounding box center [619, 164] width 16 height 16
type input "23 Aug, 2025"
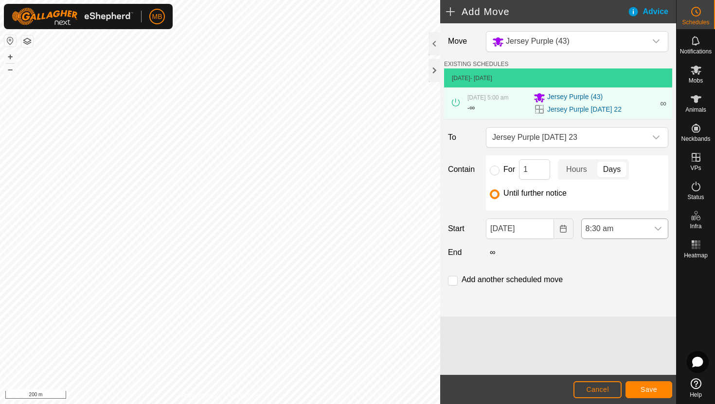
click at [640, 228] on span "8:30 am" at bounding box center [614, 228] width 67 height 19
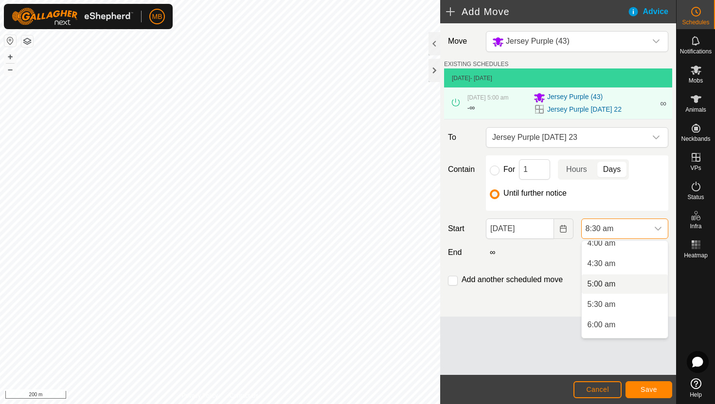
scroll to position [170, 0]
click at [633, 264] on li "4:30 am" at bounding box center [624, 264] width 86 height 19
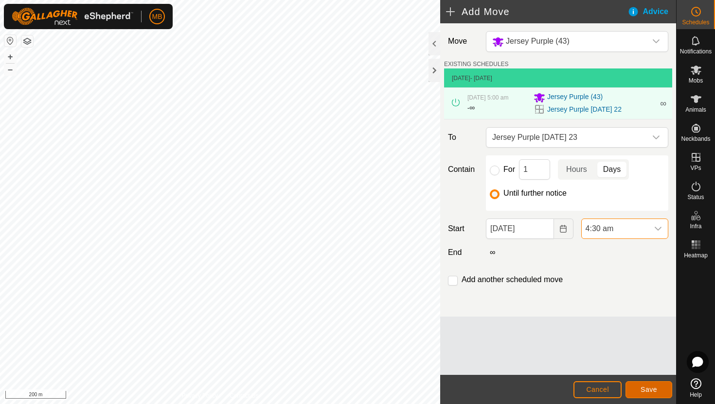
click at [653, 387] on span "Save" at bounding box center [648, 390] width 17 height 8
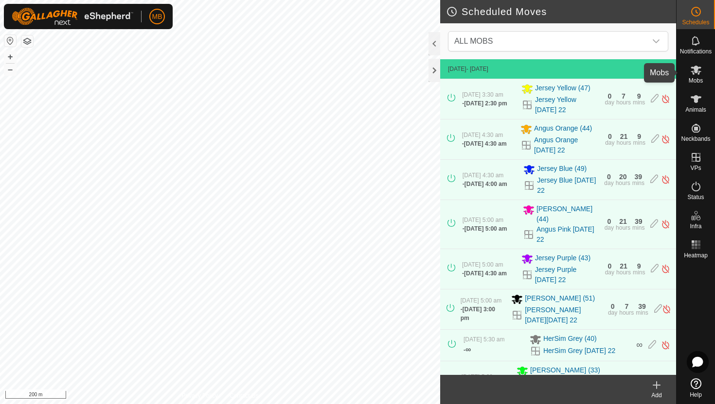
click at [696, 71] on icon at bounding box center [695, 70] width 11 height 9
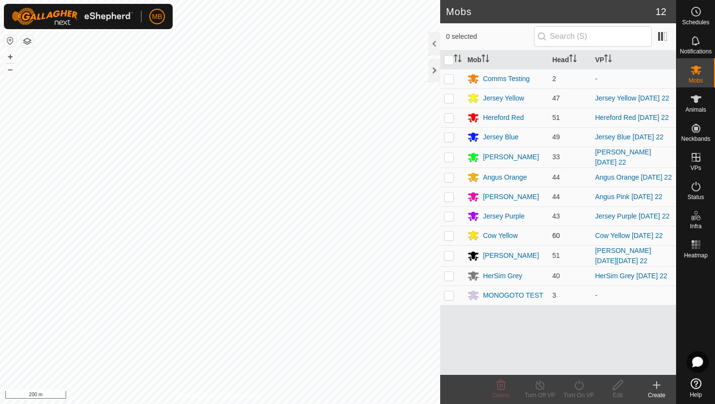
click at [449, 236] on p-checkbox at bounding box center [449, 236] width 10 height 8
checkbox input "true"
click at [576, 387] on icon at bounding box center [579, 386] width 12 height 12
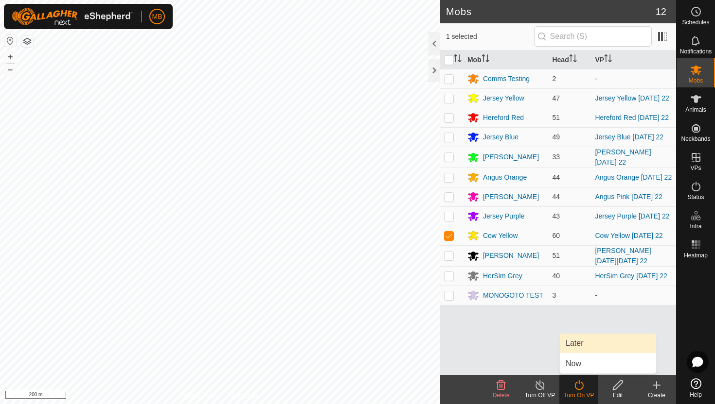
click at [584, 346] on link "Later" at bounding box center [608, 343] width 96 height 19
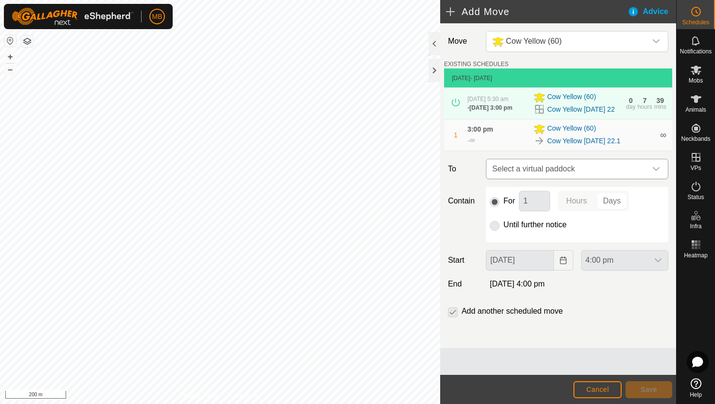
click at [658, 170] on icon "dropdown trigger" at bounding box center [656, 169] width 8 height 8
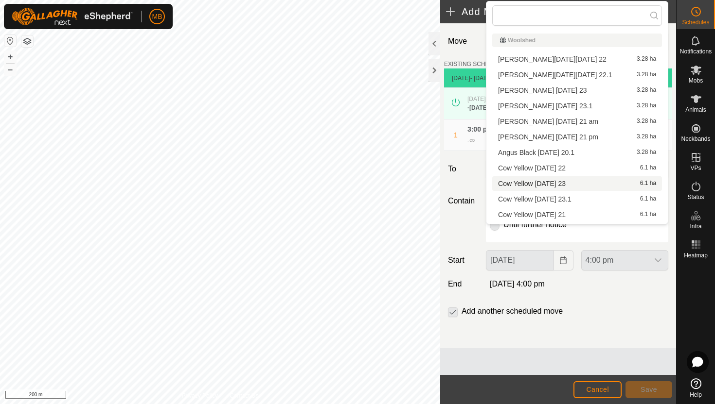
click at [588, 185] on li "Cow Yellow Saturday 23 6.1 ha" at bounding box center [577, 183] width 170 height 15
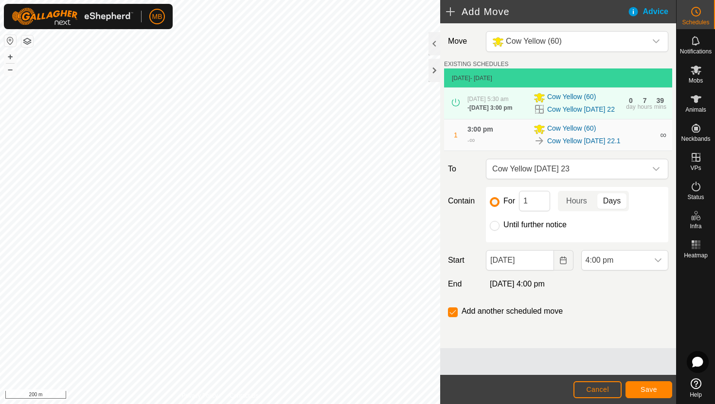
click at [527, 229] on label "Until further notice" at bounding box center [534, 225] width 63 height 8
click at [499, 229] on input "Until further notice" at bounding box center [495, 226] width 10 height 10
radio input "true"
checkbox input "false"
click at [542, 267] on input "22 Aug, 2025" at bounding box center [520, 260] width 68 height 20
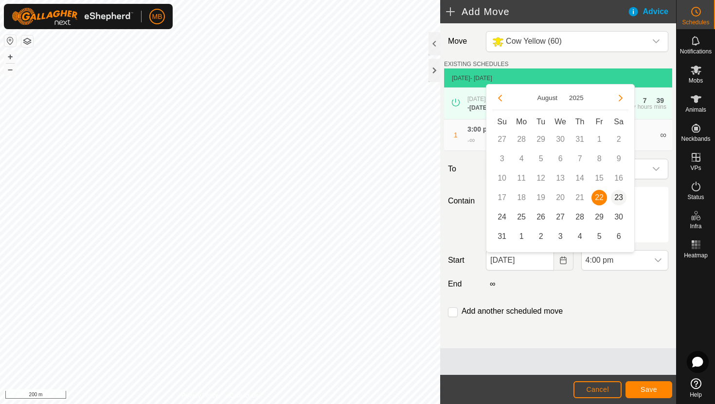
click at [620, 194] on span "23" at bounding box center [619, 198] width 16 height 16
type input "23 Aug, 2025"
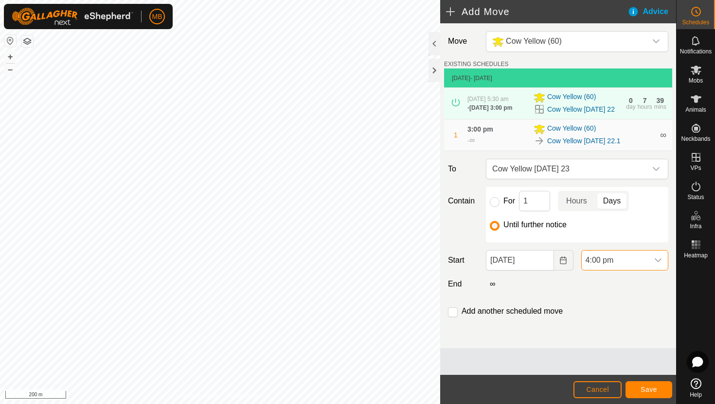
click at [642, 262] on span "4:00 pm" at bounding box center [614, 260] width 67 height 19
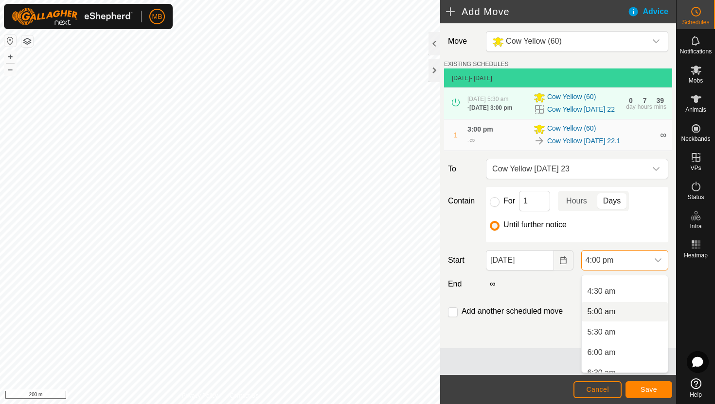
scroll to position [177, 0]
click at [628, 333] on li "5:30 am" at bounding box center [624, 332] width 86 height 19
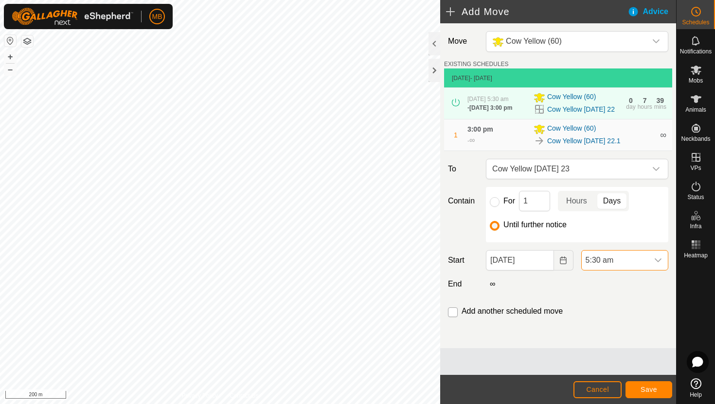
click at [455, 316] on input "checkbox" at bounding box center [453, 313] width 10 height 10
checkbox input "true"
click at [665, 387] on button "Save" at bounding box center [648, 390] width 47 height 17
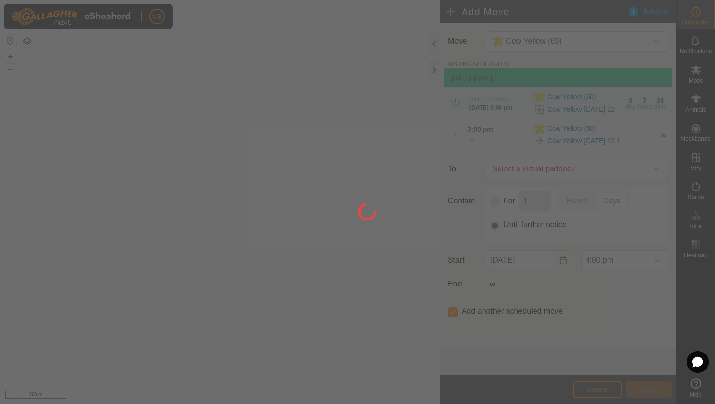
type input "23 Aug, 2025"
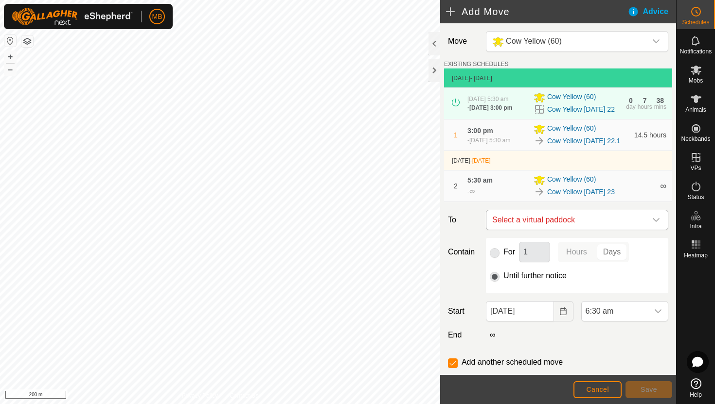
click at [655, 224] on icon "dropdown trigger" at bounding box center [656, 220] width 8 height 8
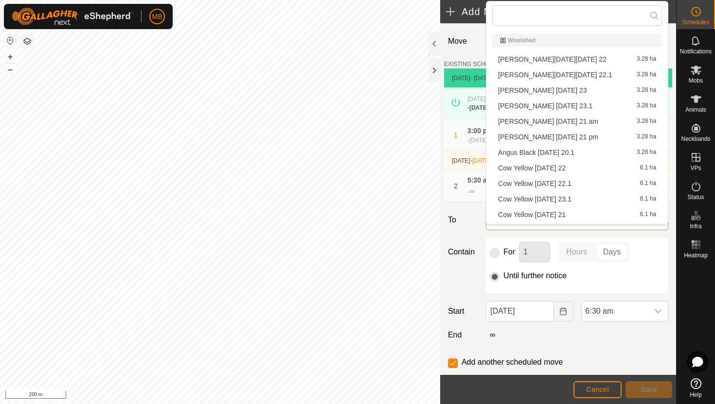
scroll to position [14, 0]
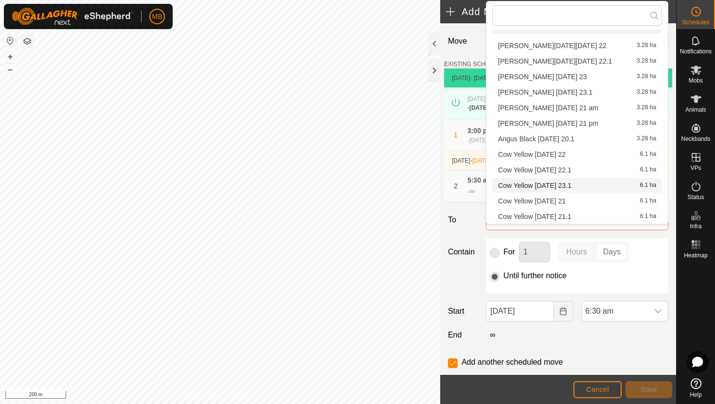
click at [580, 184] on li "Cow Yellow Saturday 23.1 6.1 ha" at bounding box center [577, 185] width 170 height 15
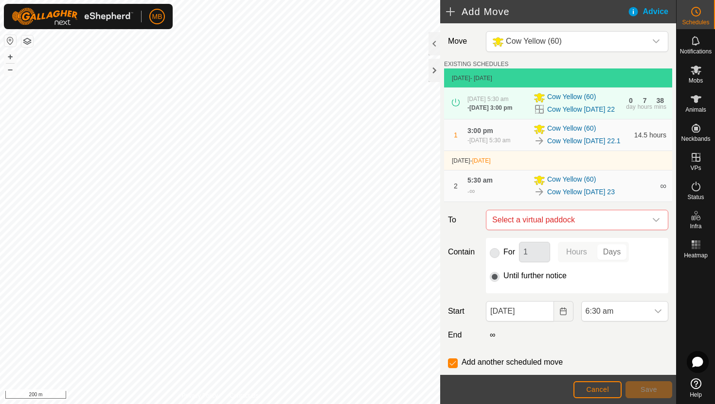
checkbox input "false"
click at [642, 317] on span "6:30 am" at bounding box center [614, 311] width 67 height 19
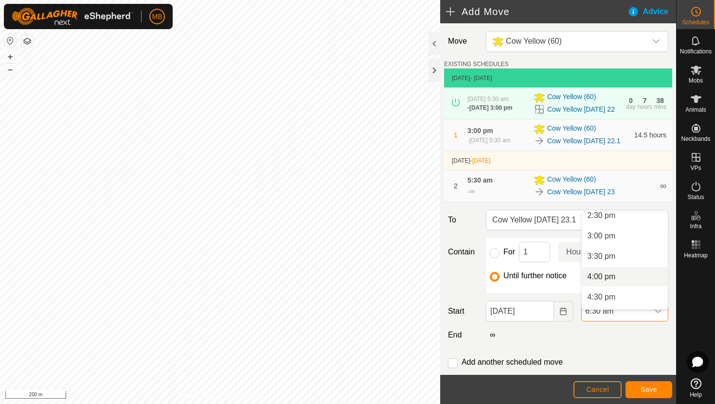
scroll to position [599, 0]
click at [627, 235] on li "3:00 pm" at bounding box center [624, 235] width 86 height 19
click at [652, 390] on span "Save" at bounding box center [648, 390] width 17 height 8
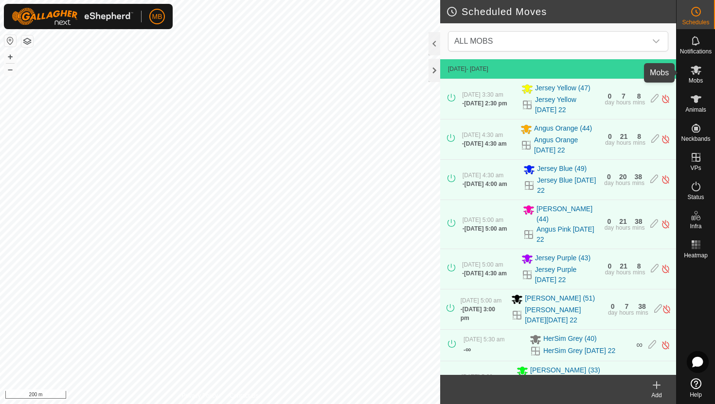
click at [696, 69] on icon at bounding box center [695, 70] width 11 height 9
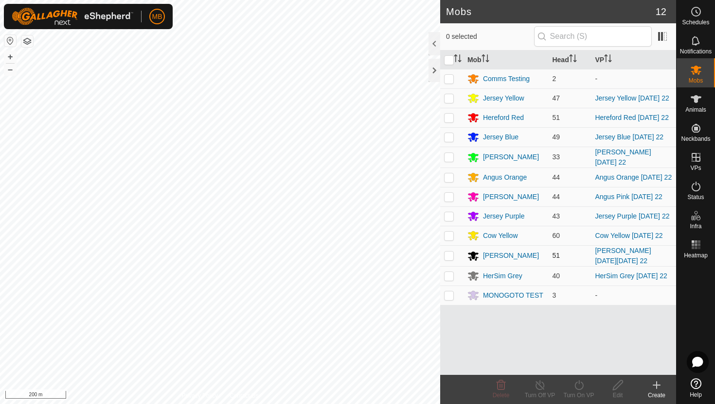
click at [449, 253] on p-checkbox at bounding box center [449, 256] width 10 height 8
checkbox input "true"
click at [578, 388] on icon at bounding box center [579, 386] width 12 height 12
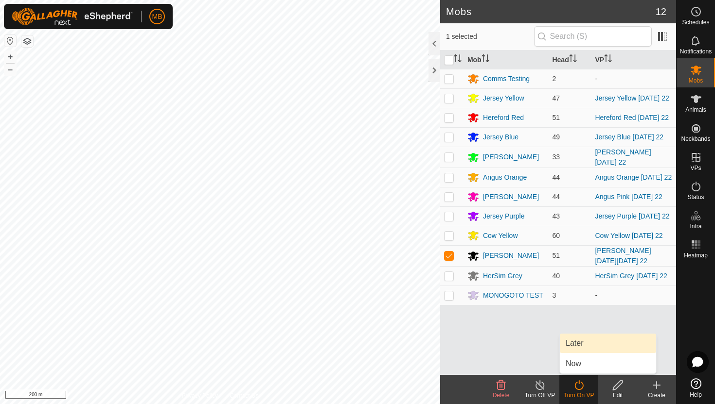
click at [583, 349] on link "Later" at bounding box center [608, 343] width 96 height 19
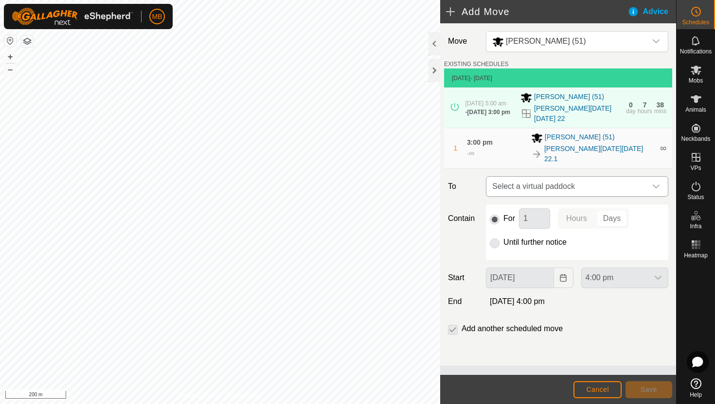
click at [654, 185] on icon "dropdown trigger" at bounding box center [655, 187] width 7 height 4
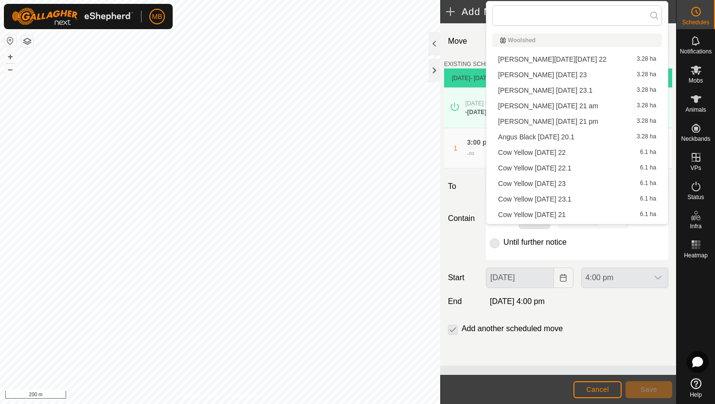
click at [562, 73] on li "Angus Black Saturday 23 3.28 ha" at bounding box center [577, 75] width 170 height 15
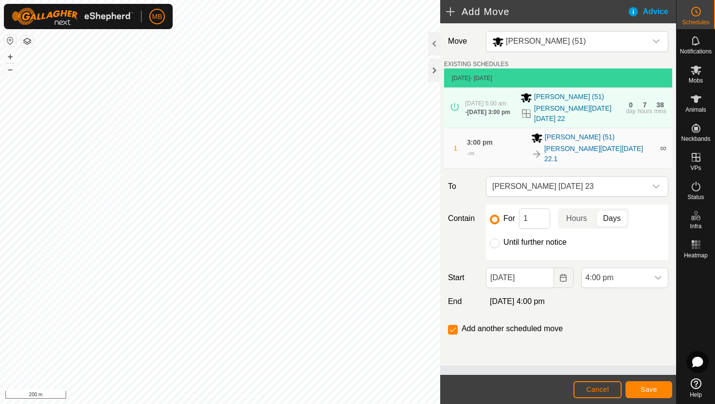
click at [516, 239] on label "Until further notice" at bounding box center [534, 243] width 63 height 8
click at [499, 239] on input "Until further notice" at bounding box center [495, 244] width 10 height 10
radio input "true"
checkbox input "false"
click at [541, 268] on input "22 Aug, 2025" at bounding box center [520, 278] width 68 height 20
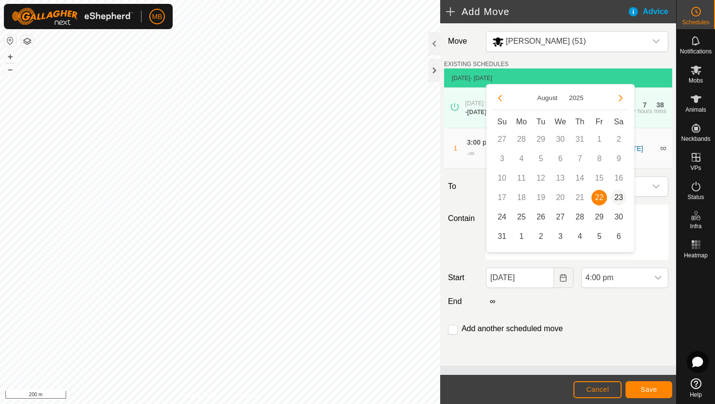
click at [621, 198] on span "23" at bounding box center [619, 198] width 16 height 16
type input "23 Aug, 2025"
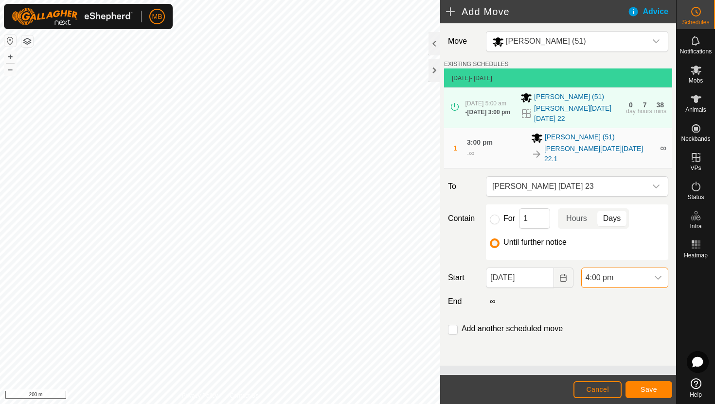
click at [642, 268] on span "4:00 pm" at bounding box center [614, 277] width 67 height 19
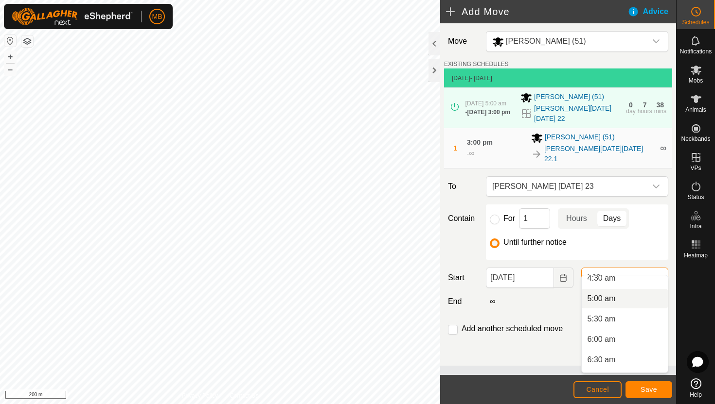
scroll to position [189, 0]
click at [636, 303] on li "5:00 am" at bounding box center [624, 300] width 86 height 19
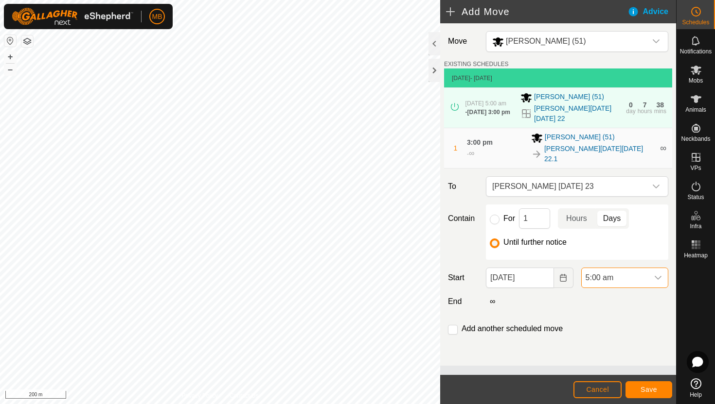
scroll to position [576, 0]
click at [448, 325] on input "checkbox" at bounding box center [453, 330] width 10 height 10
checkbox input "true"
click at [643, 390] on span "Save" at bounding box center [648, 390] width 17 height 8
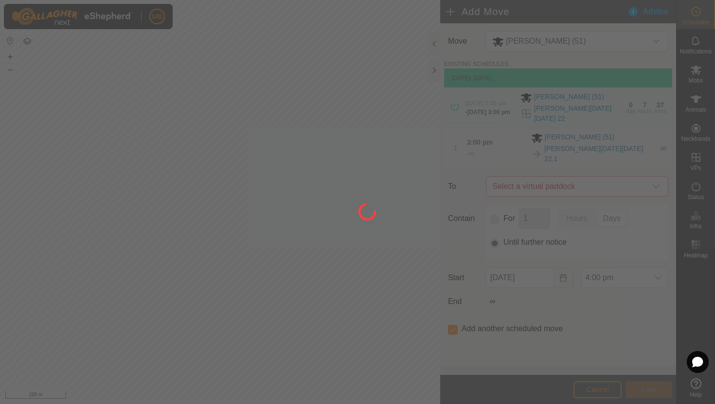
type input "23 Aug, 2025"
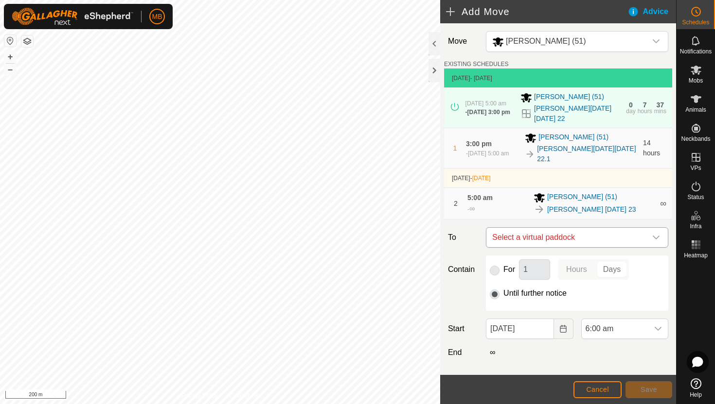
click at [657, 236] on icon "dropdown trigger" at bounding box center [655, 238] width 7 height 4
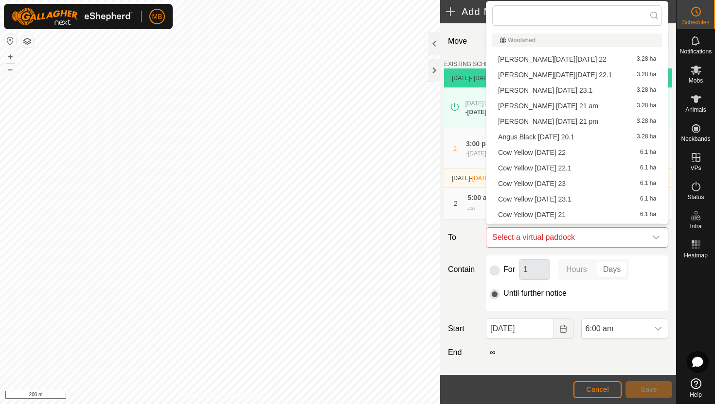
scroll to position [14, 0]
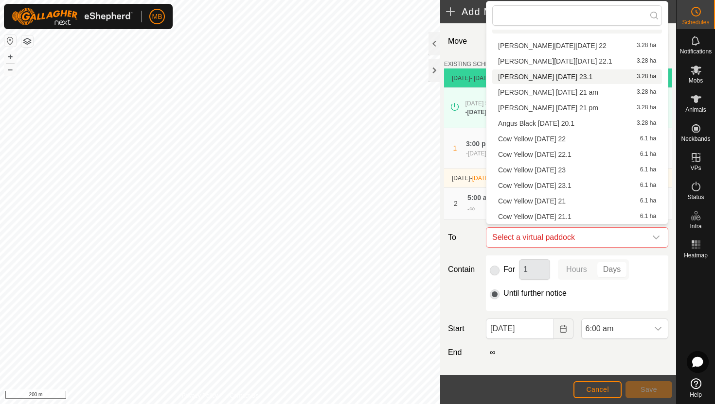
click at [574, 76] on li "Angus Black Saturday 23.1 3.28 ha" at bounding box center [577, 77] width 170 height 15
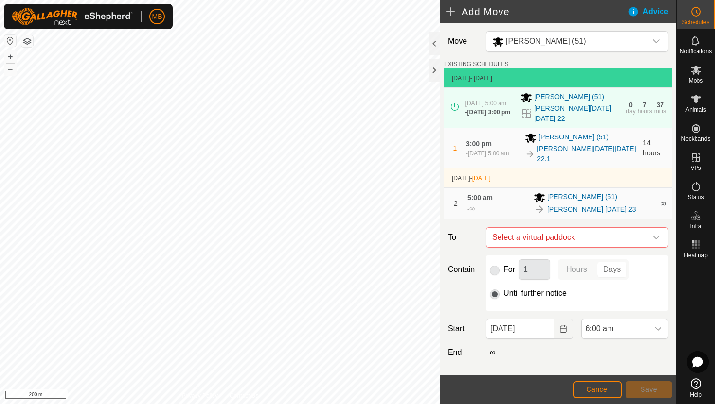
checkbox input "false"
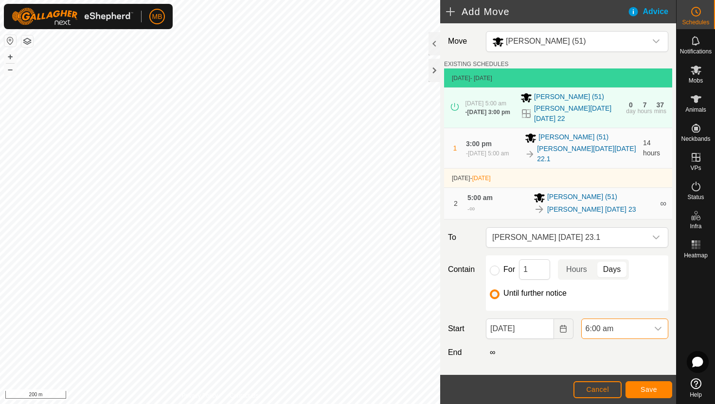
click at [624, 321] on span "6:00 am" at bounding box center [614, 328] width 67 height 19
click at [623, 258] on li "3:00 pm" at bounding box center [624, 254] width 86 height 19
click at [645, 391] on span "Save" at bounding box center [648, 390] width 17 height 8
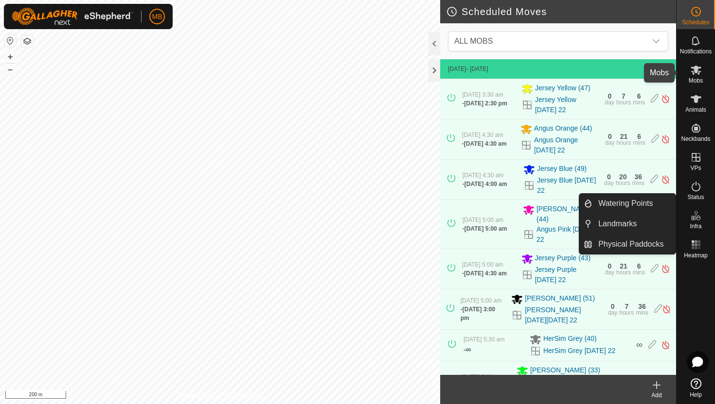
click at [695, 69] on icon at bounding box center [695, 70] width 11 height 9
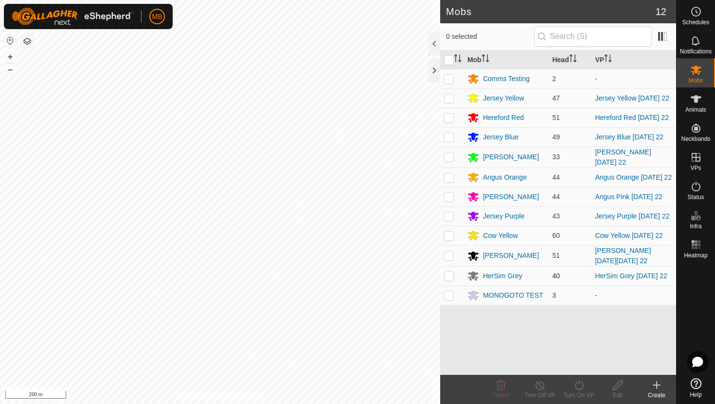
click at [448, 277] on p-checkbox at bounding box center [449, 276] width 10 height 8
checkbox input "true"
click at [575, 385] on icon at bounding box center [578, 386] width 9 height 10
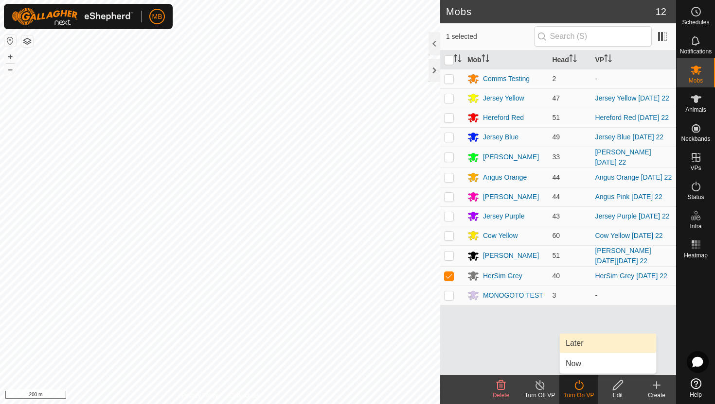
click at [584, 348] on link "Later" at bounding box center [608, 343] width 96 height 19
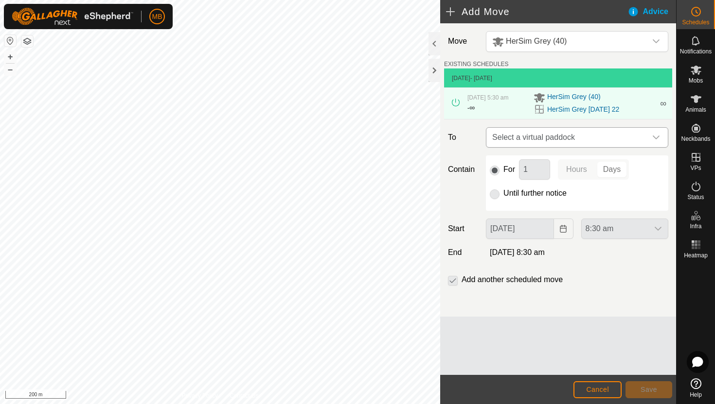
click at [653, 140] on icon "dropdown trigger" at bounding box center [656, 138] width 8 height 8
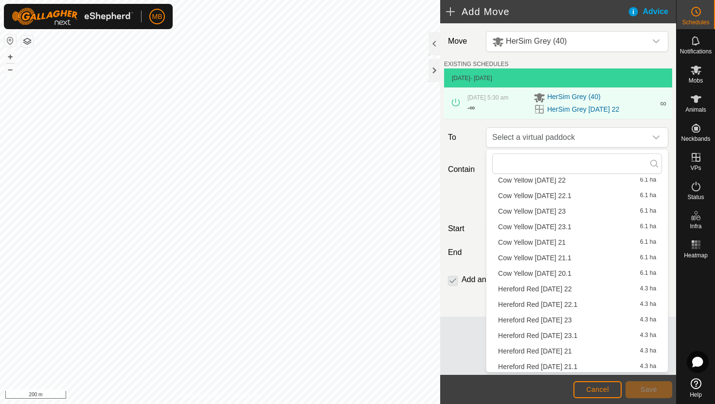
scroll to position [200, 0]
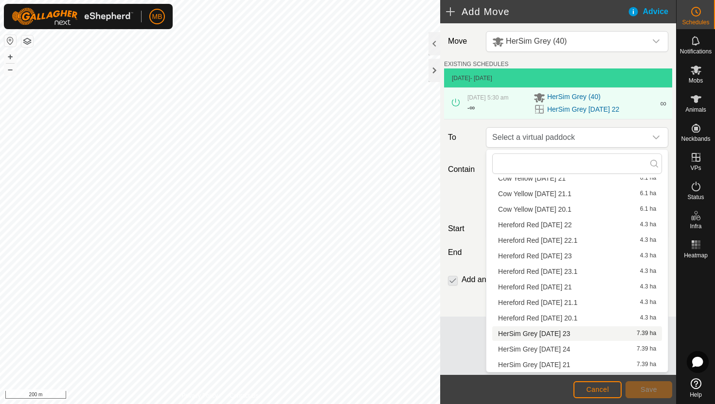
click at [571, 333] on li "HerSim Grey Saturday 23 7.39 ha" at bounding box center [577, 334] width 170 height 15
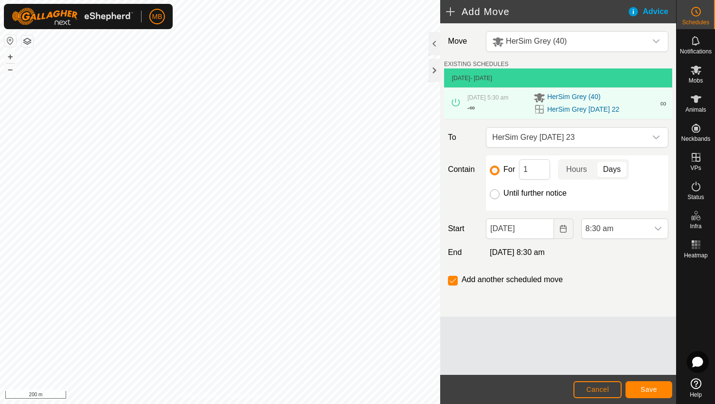
click at [495, 195] on input "Until further notice" at bounding box center [495, 195] width 10 height 10
radio input "true"
checkbox input "false"
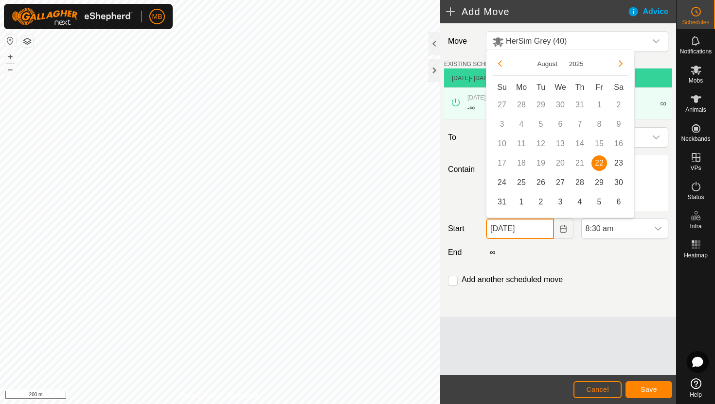
click at [541, 233] on input "22 Aug, 2025" at bounding box center [520, 229] width 68 height 20
click at [619, 162] on span "23" at bounding box center [619, 164] width 16 height 16
type input "23 Aug, 2025"
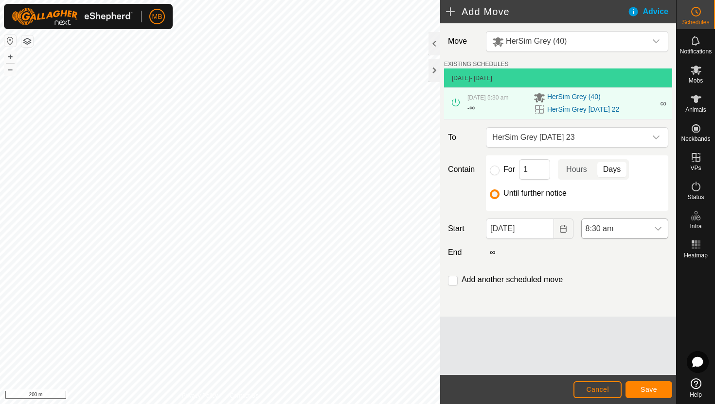
click at [650, 227] on div "dropdown trigger" at bounding box center [657, 228] width 19 height 19
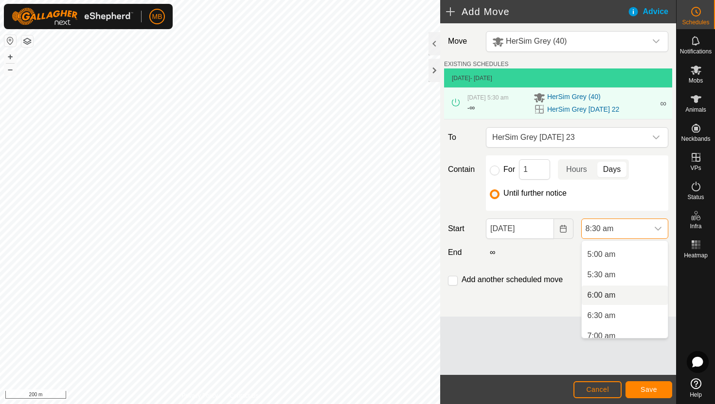
scroll to position [197, 0]
click at [643, 274] on li "5:30 am" at bounding box center [624, 277] width 86 height 19
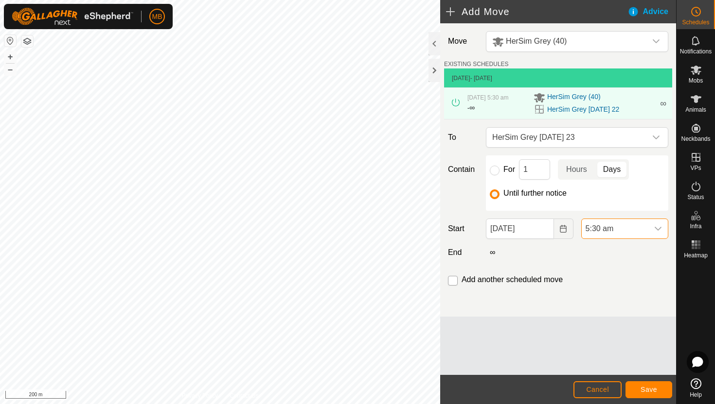
click at [454, 282] on input "checkbox" at bounding box center [453, 281] width 10 height 10
checkbox input "true"
click at [657, 386] on button "Save" at bounding box center [648, 390] width 47 height 17
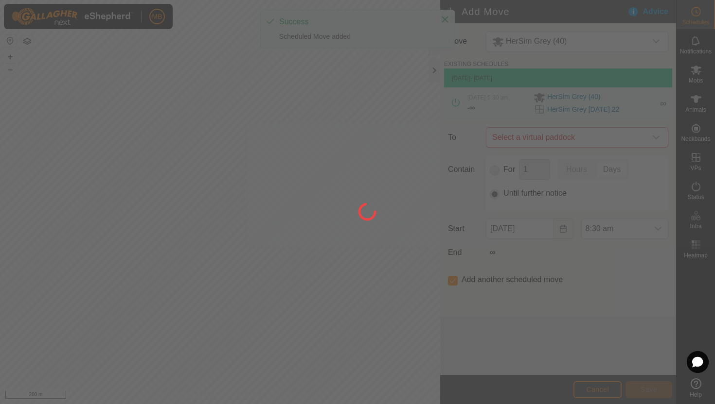
type input "23 Aug, 2025"
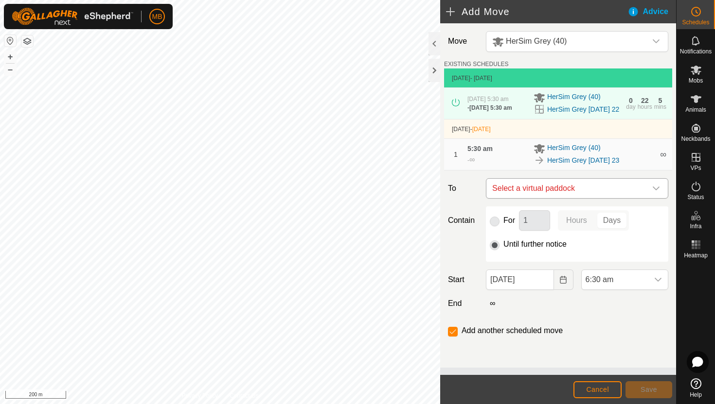
click at [656, 189] on icon "dropdown trigger" at bounding box center [656, 189] width 8 height 8
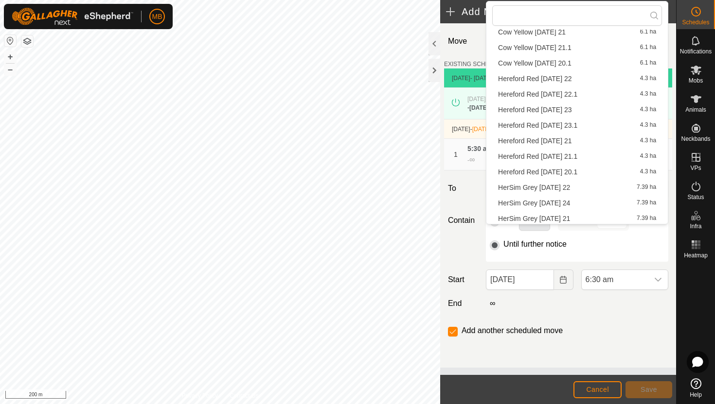
scroll to position [200, 0]
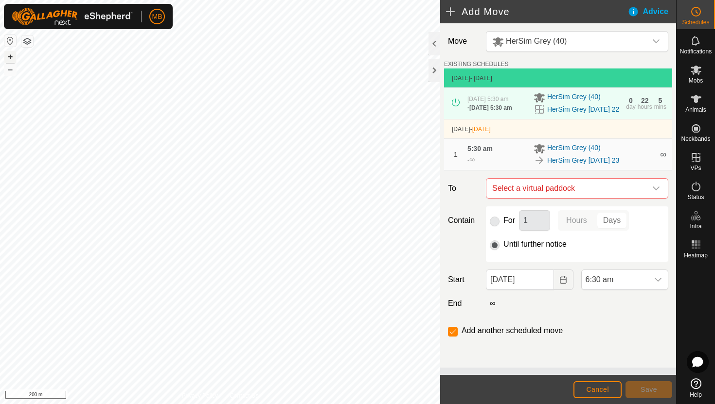
click at [8, 56] on button "+" at bounding box center [10, 57] width 12 height 12
click at [659, 191] on icon "dropdown trigger" at bounding box center [656, 189] width 8 height 8
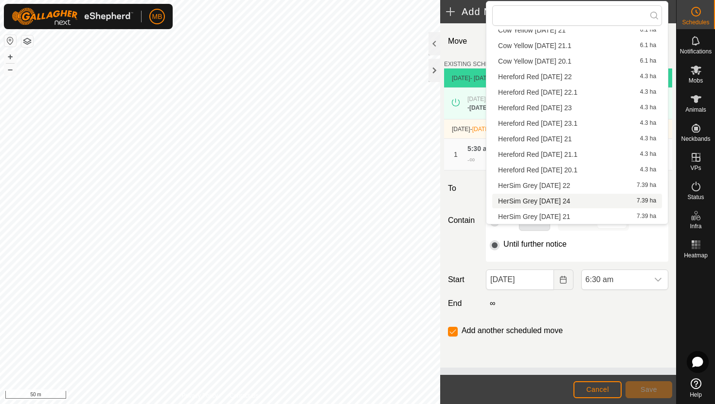
click at [586, 200] on li "HerSim Grey Sunday 24 7.39 ha" at bounding box center [577, 201] width 170 height 15
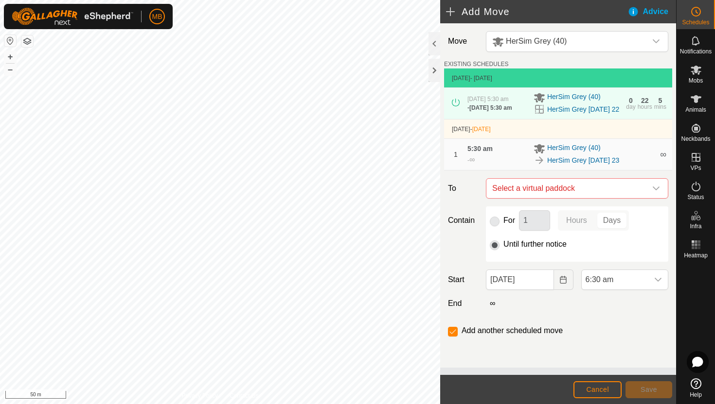
checkbox input "false"
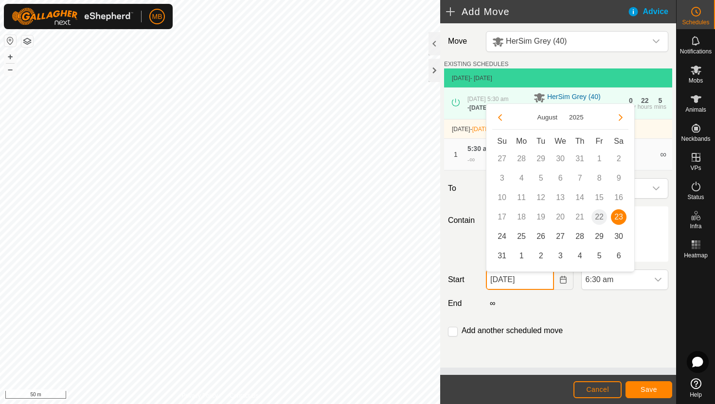
click at [541, 286] on input "23 Aug, 2025" at bounding box center [520, 280] width 68 height 20
click at [503, 237] on span "24" at bounding box center [502, 237] width 16 height 16
type input "24 Aug, 2025"
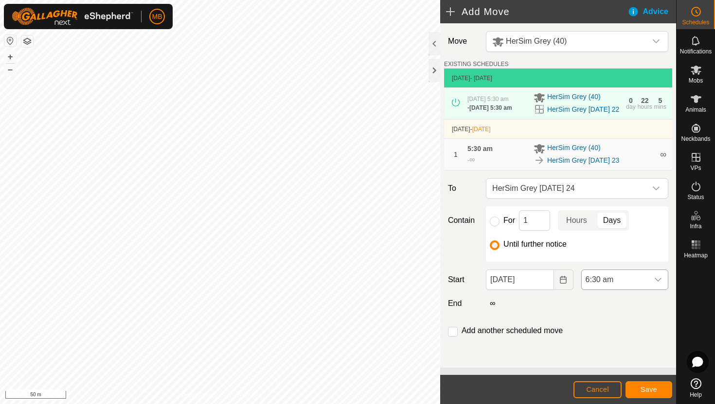
click at [659, 282] on icon "dropdown trigger" at bounding box center [657, 280] width 7 height 4
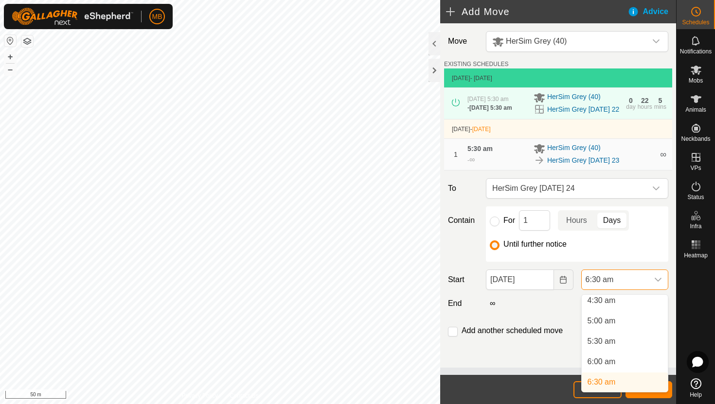
scroll to position [184, 0]
click at [628, 344] on li "5:30 am" at bounding box center [624, 345] width 86 height 19
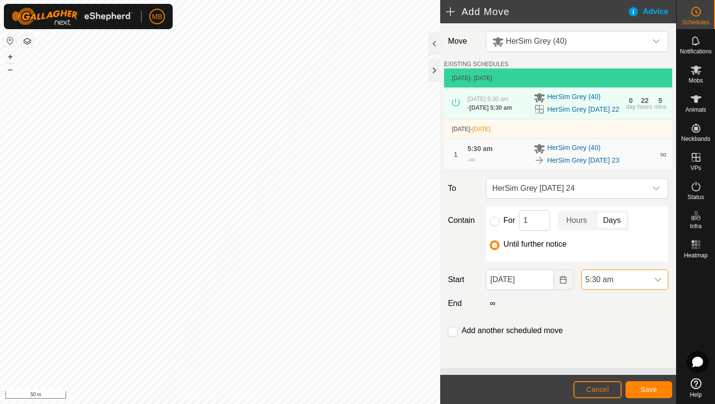
scroll to position [0, 0]
click at [646, 387] on span "Save" at bounding box center [648, 390] width 17 height 8
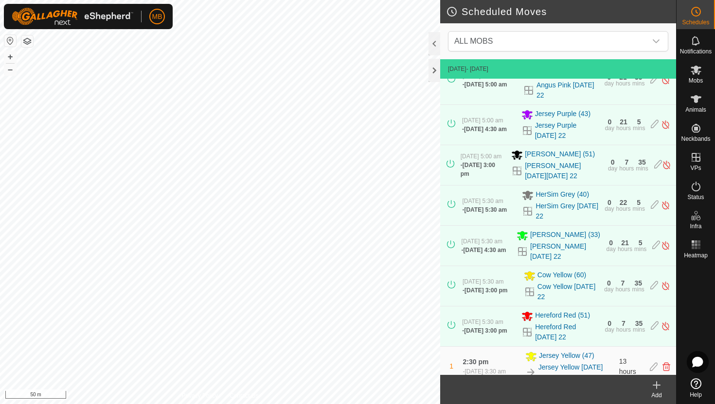
scroll to position [144, 0]
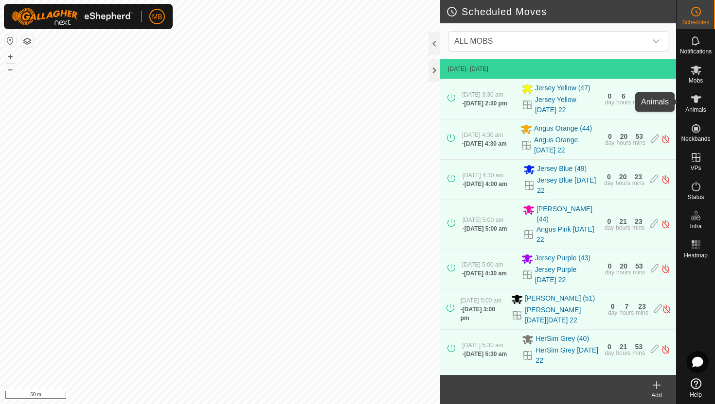
click at [695, 104] on icon at bounding box center [696, 99] width 12 height 12
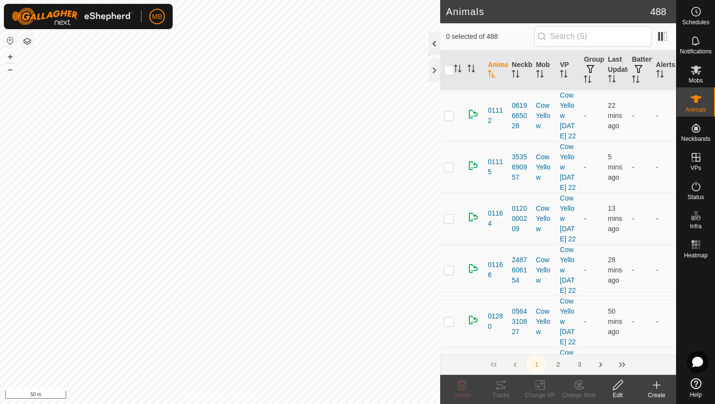
click at [432, 45] on div at bounding box center [434, 43] width 12 height 23
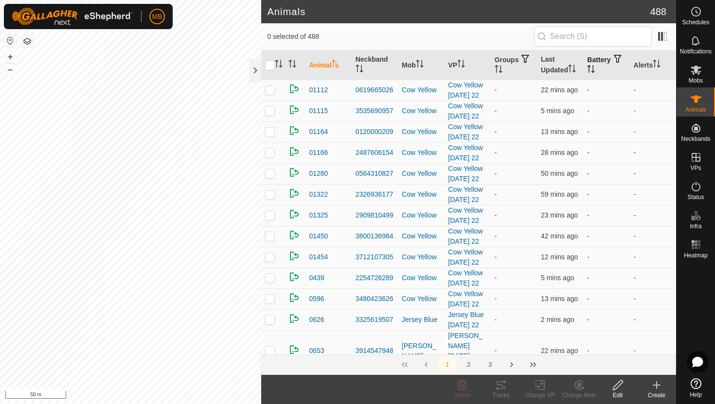
click at [595, 66] on icon "Activate to sort" at bounding box center [591, 69] width 8 height 8
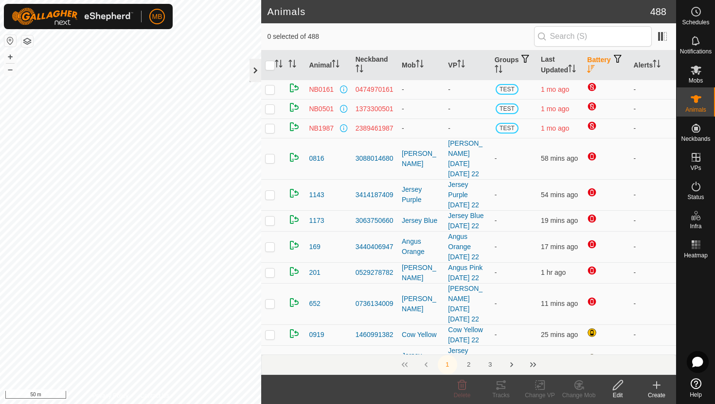
click at [255, 70] on div at bounding box center [255, 70] width 12 height 23
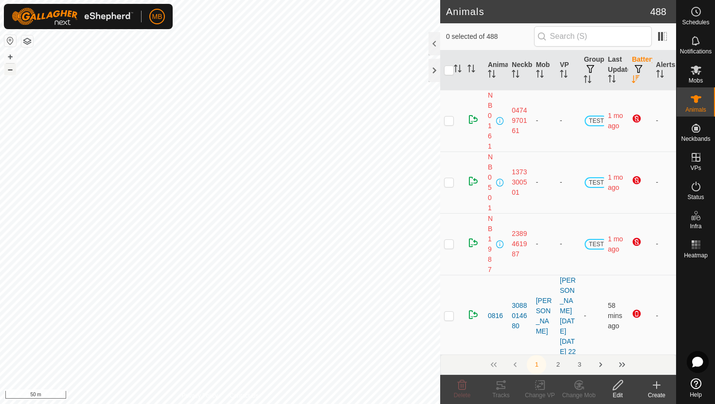
click at [13, 71] on button "–" at bounding box center [10, 70] width 12 height 12
click at [13, 54] on button "+" at bounding box center [10, 57] width 12 height 12
click at [431, 39] on div at bounding box center [434, 43] width 12 height 23
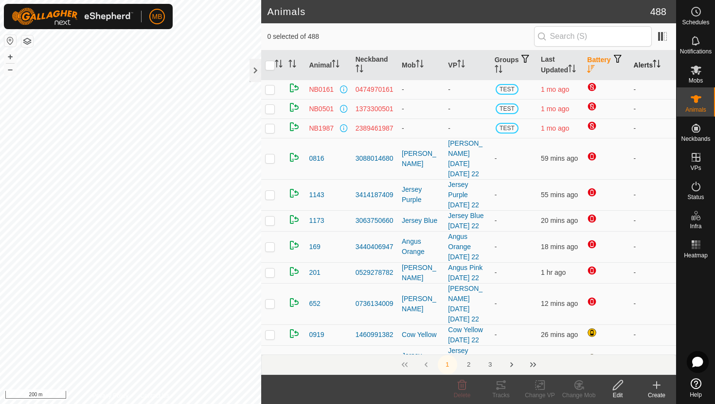
click at [658, 63] on icon "Activate to sort" at bounding box center [656, 64] width 8 height 8
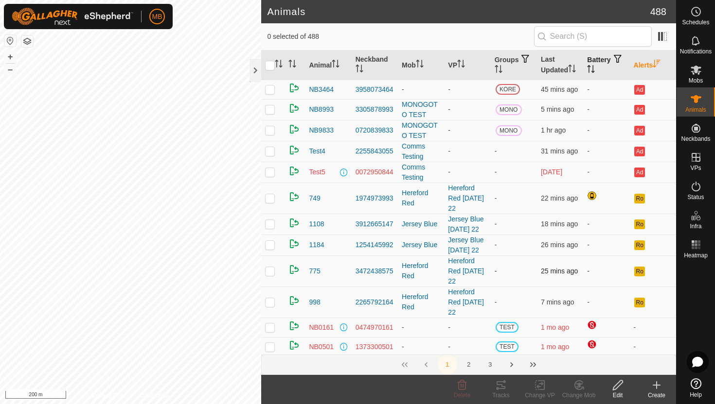
scroll to position [39, 0]
click at [272, 225] on p-checkbox at bounding box center [270, 225] width 10 height 8
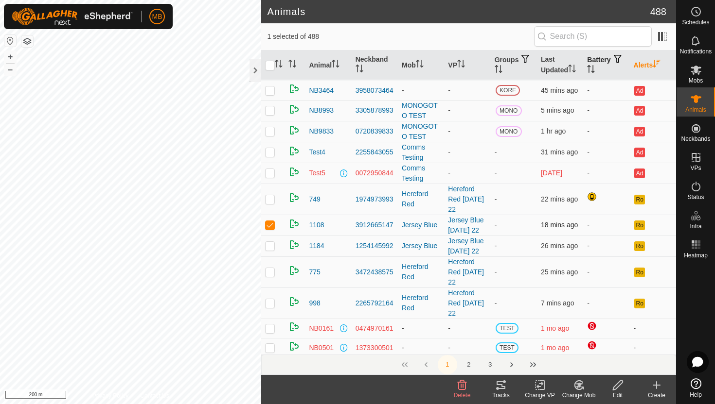
click at [272, 225] on p-checkbox at bounding box center [270, 225] width 10 height 8
checkbox input "false"
click at [267, 247] on p-checkbox at bounding box center [270, 246] width 10 height 8
click at [271, 248] on p-checkbox at bounding box center [270, 246] width 10 height 8
checkbox input "false"
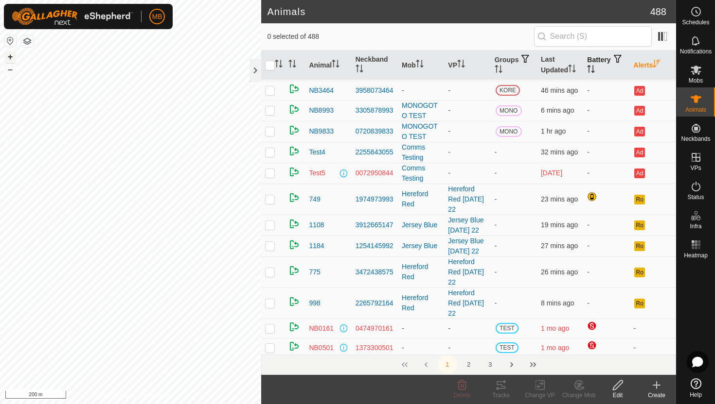
click at [8, 54] on button "+" at bounding box center [10, 57] width 12 height 12
click at [256, 77] on div at bounding box center [255, 70] width 12 height 23
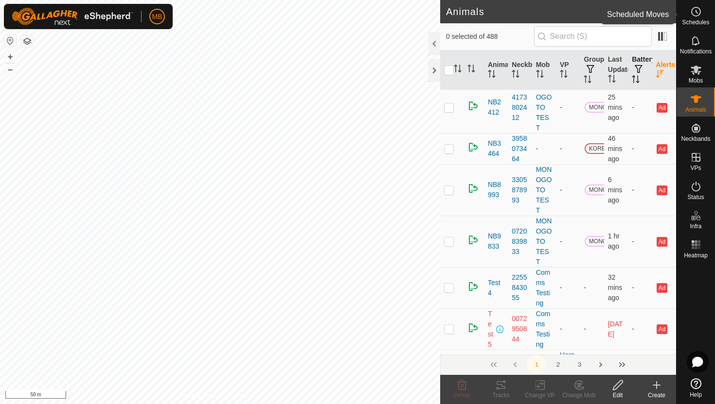
click at [699, 13] on circle at bounding box center [695, 11] width 9 height 9
